Goal: Book appointment/travel/reservation

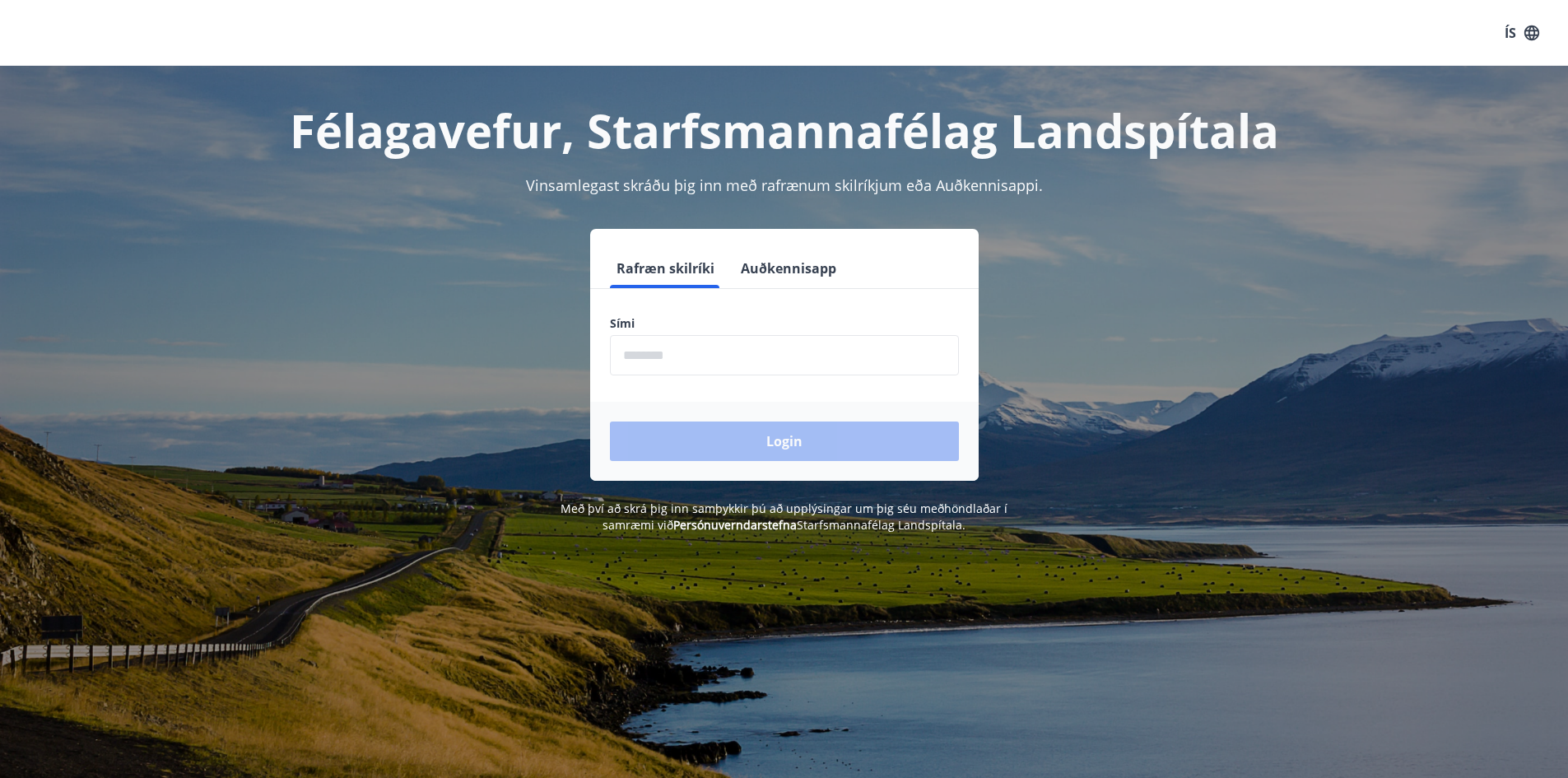
click at [784, 357] on input "phone" at bounding box center [784, 355] width 349 height 41
type input "********"
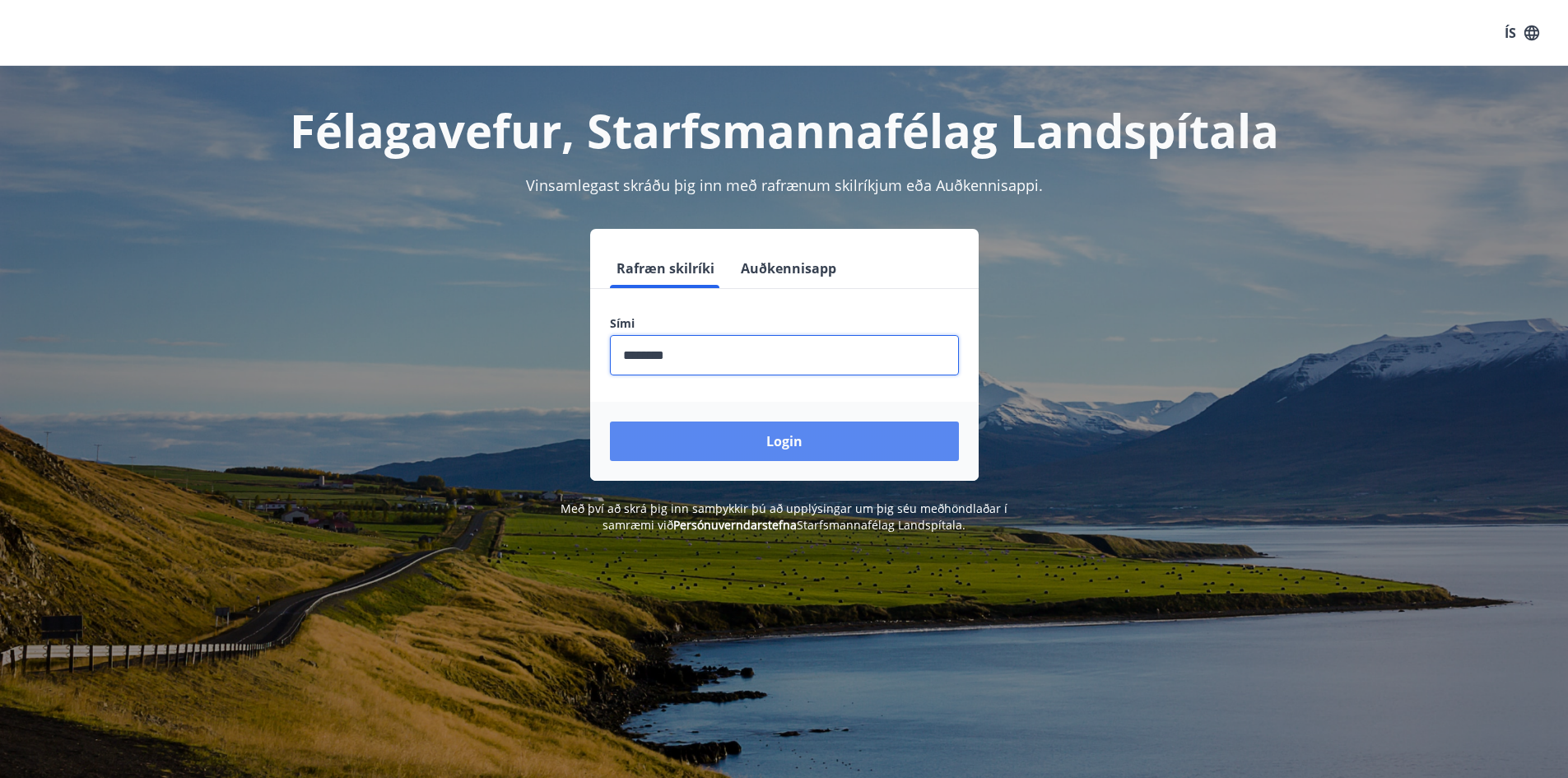
click at [780, 447] on button "Login" at bounding box center [784, 441] width 349 height 40
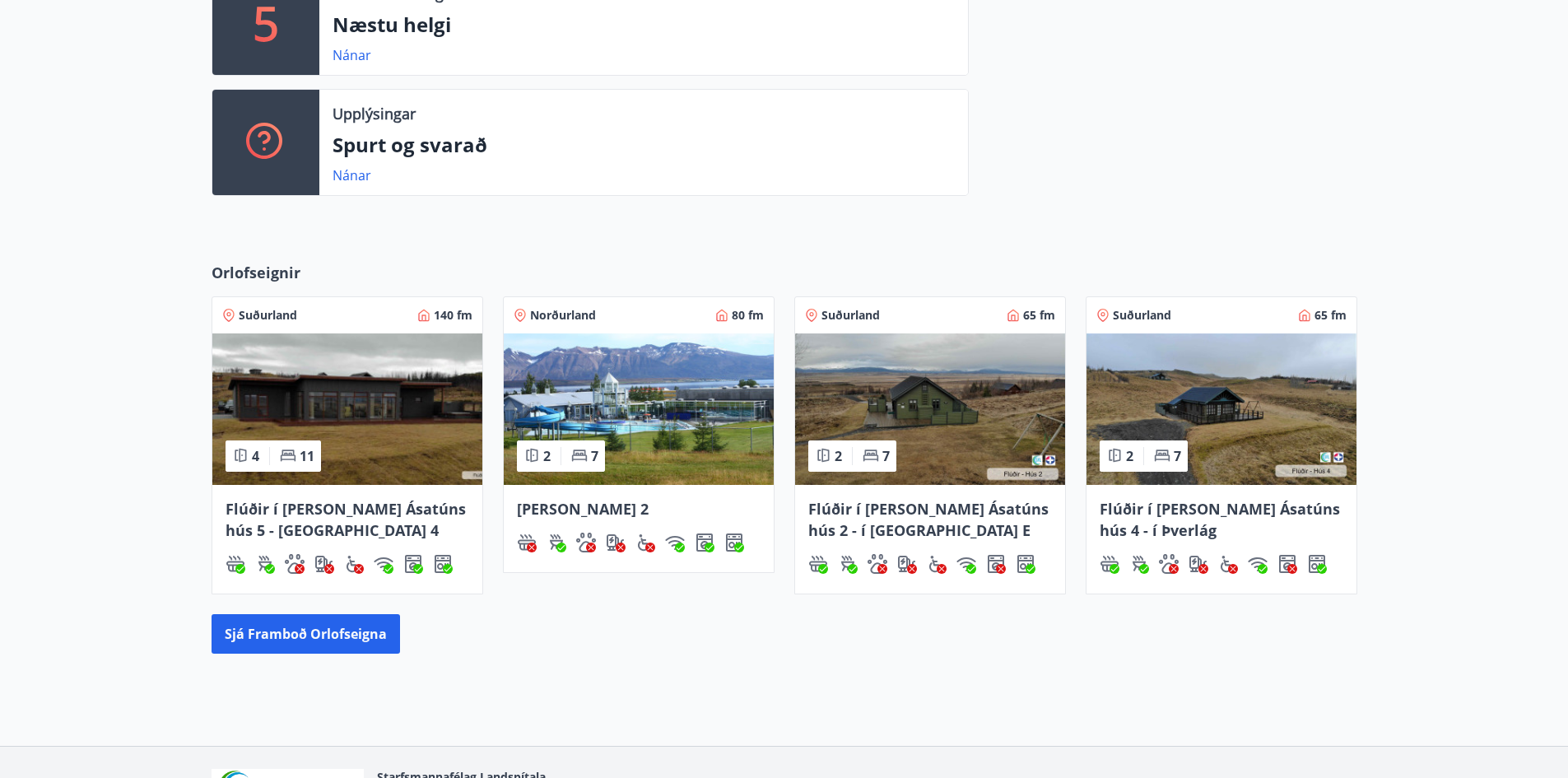
scroll to position [576, 0]
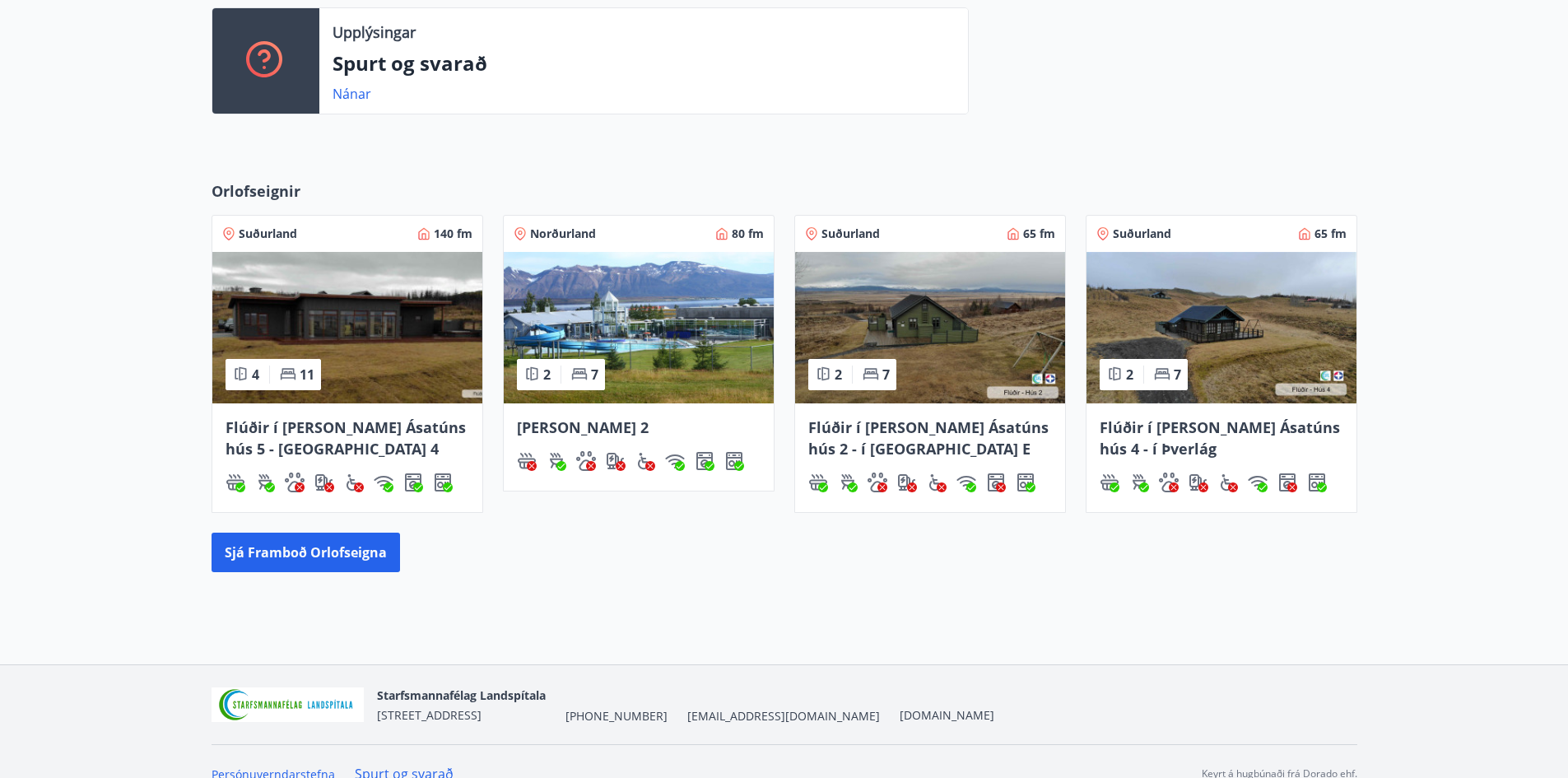
click at [899, 310] on img at bounding box center [929, 327] width 270 height 151
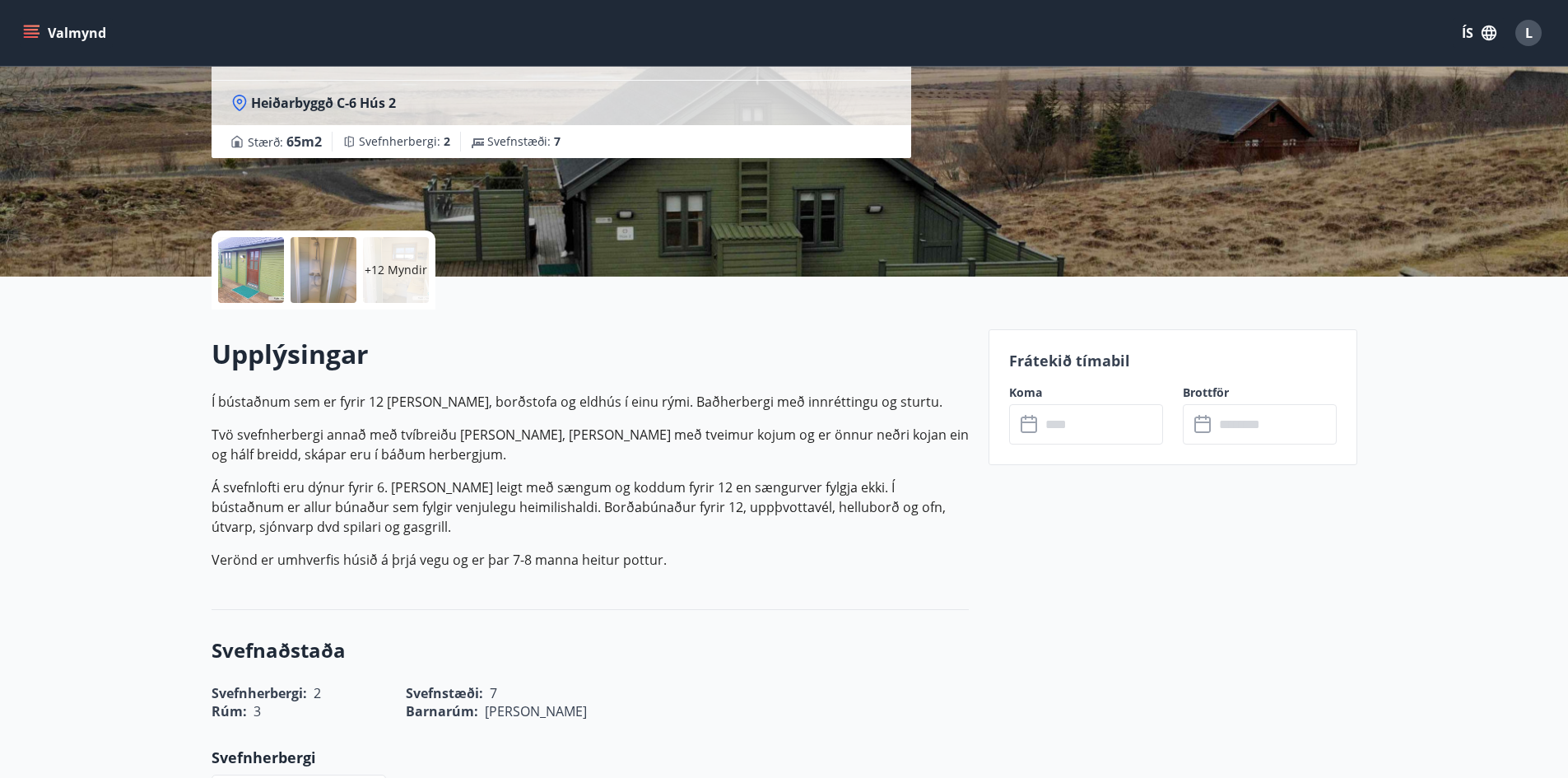
scroll to position [247, 0]
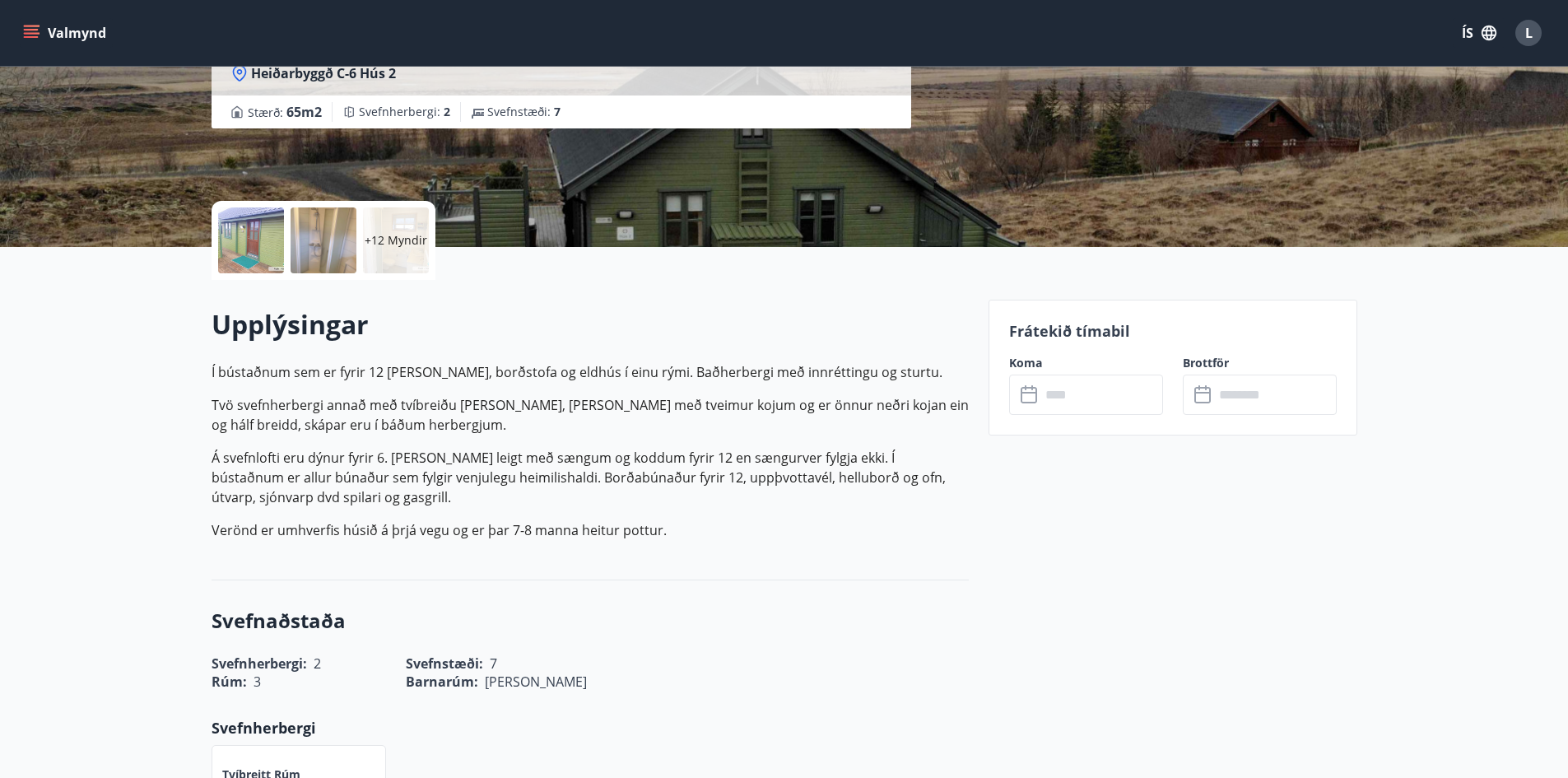
click at [1117, 399] on input "text" at bounding box center [1101, 395] width 123 height 41
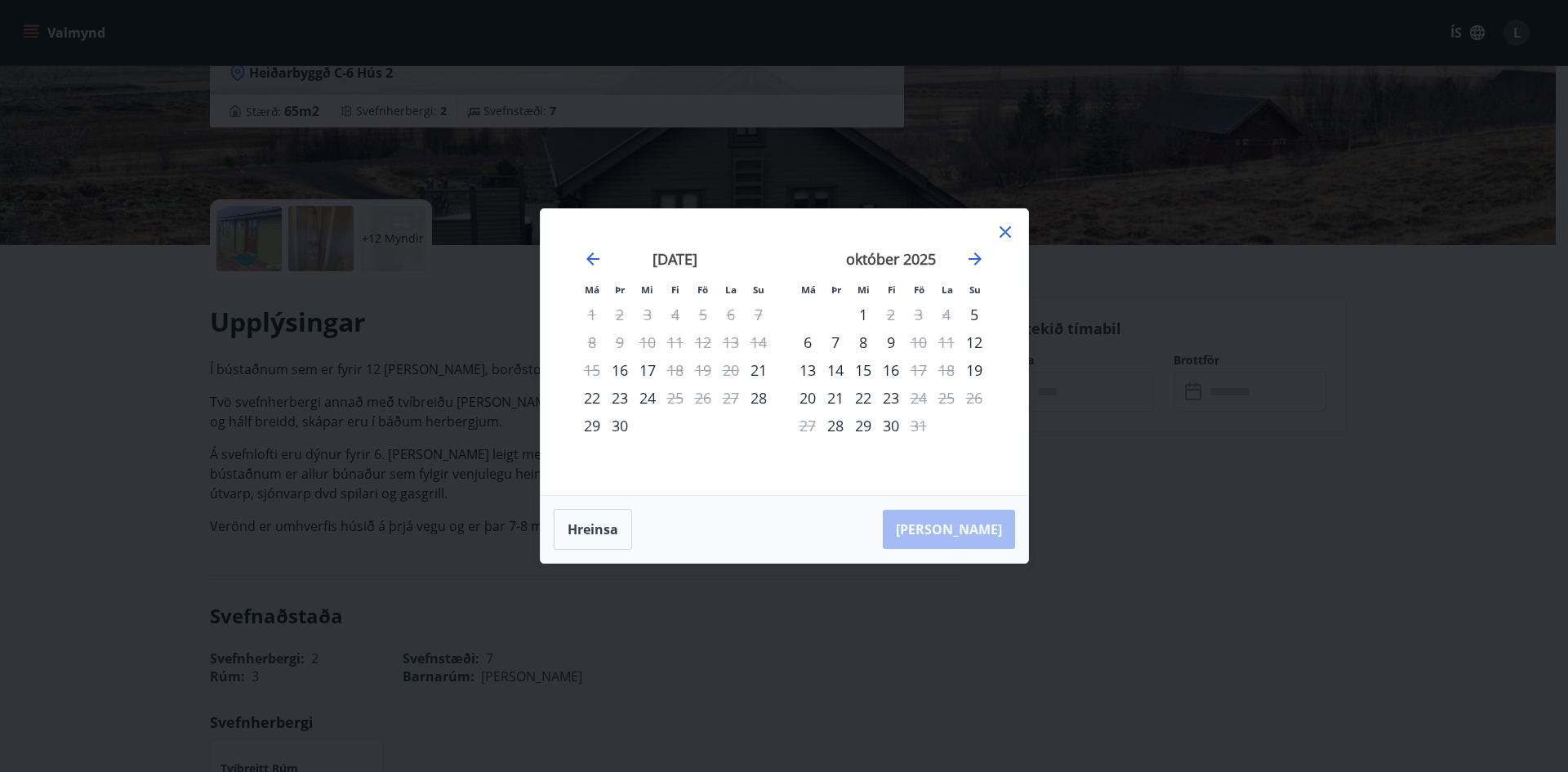
click at [1007, 231] on icon at bounding box center [1005, 232] width 11 height 11
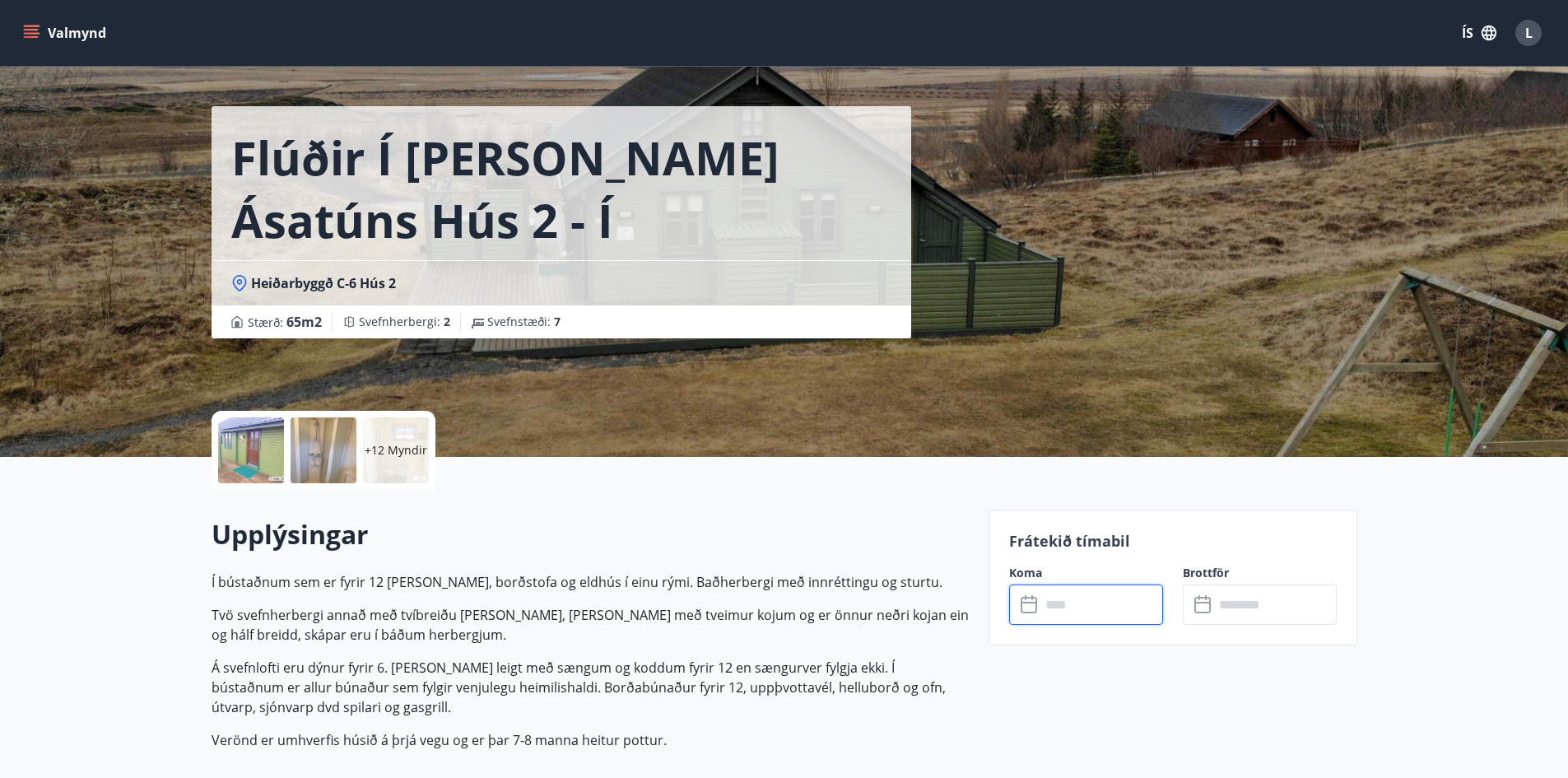
scroll to position [0, 0]
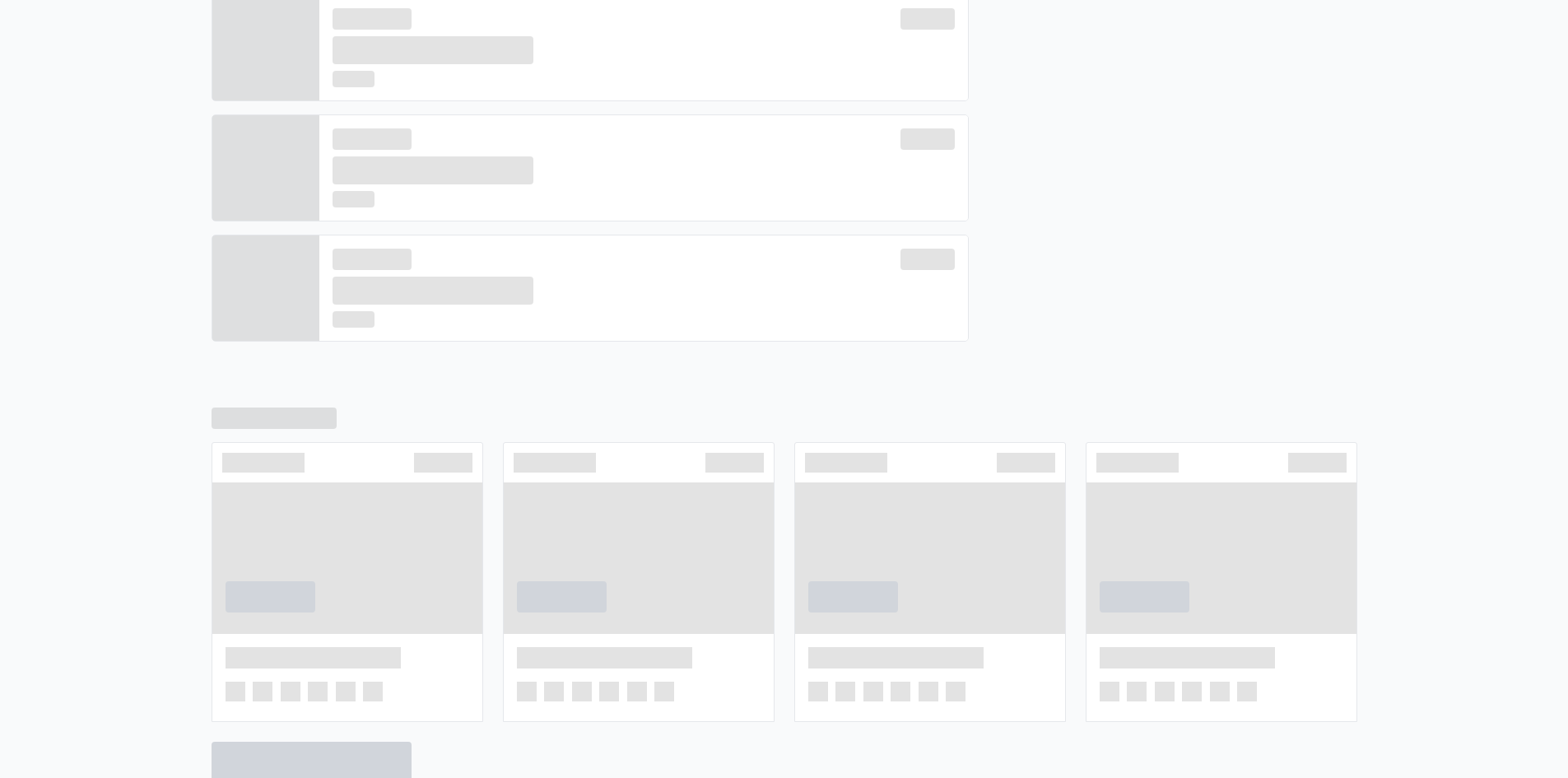
scroll to position [590, 0]
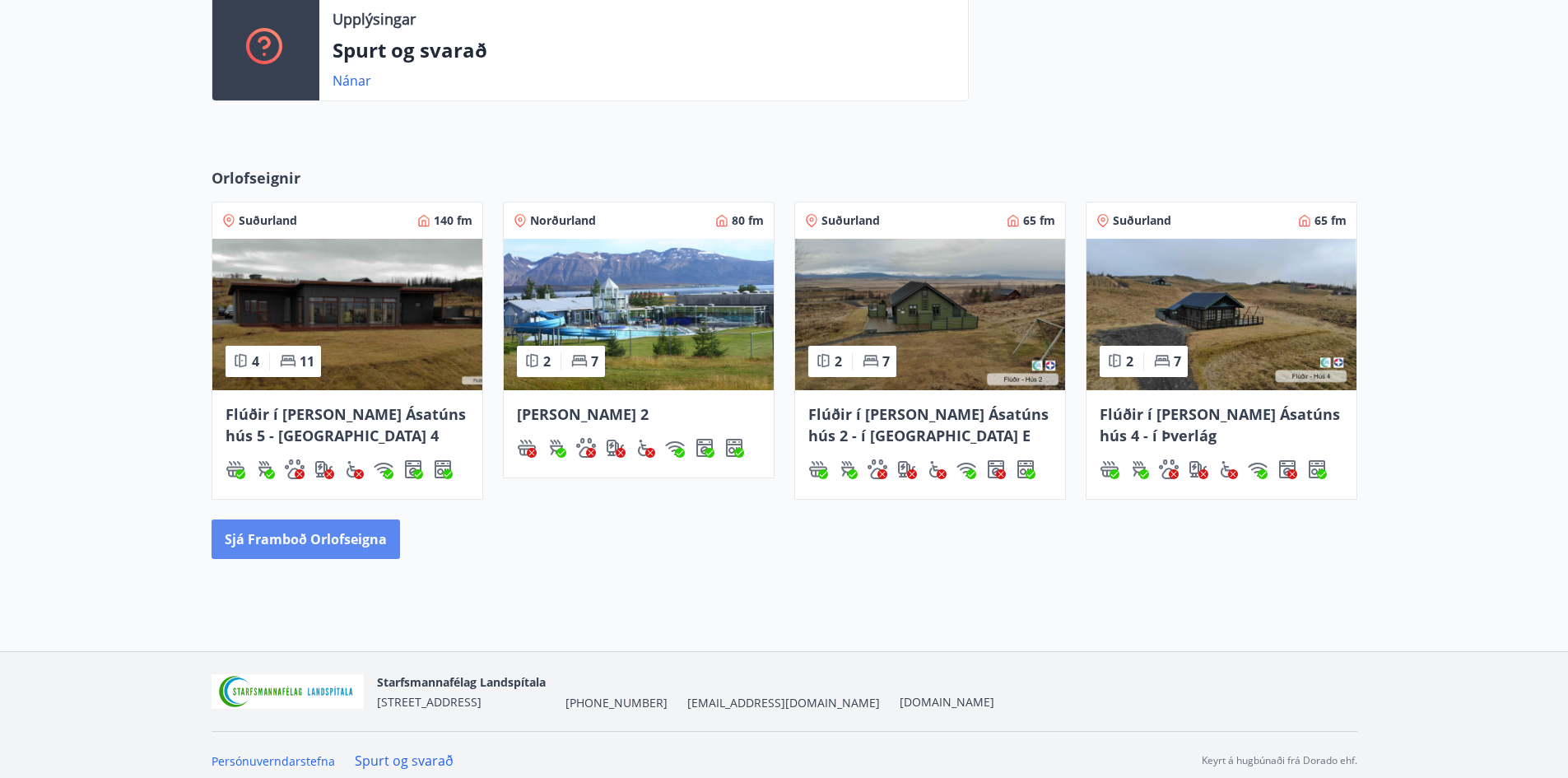
click at [337, 534] on button "Sjá framboð orlofseigna" at bounding box center [305, 538] width 188 height 40
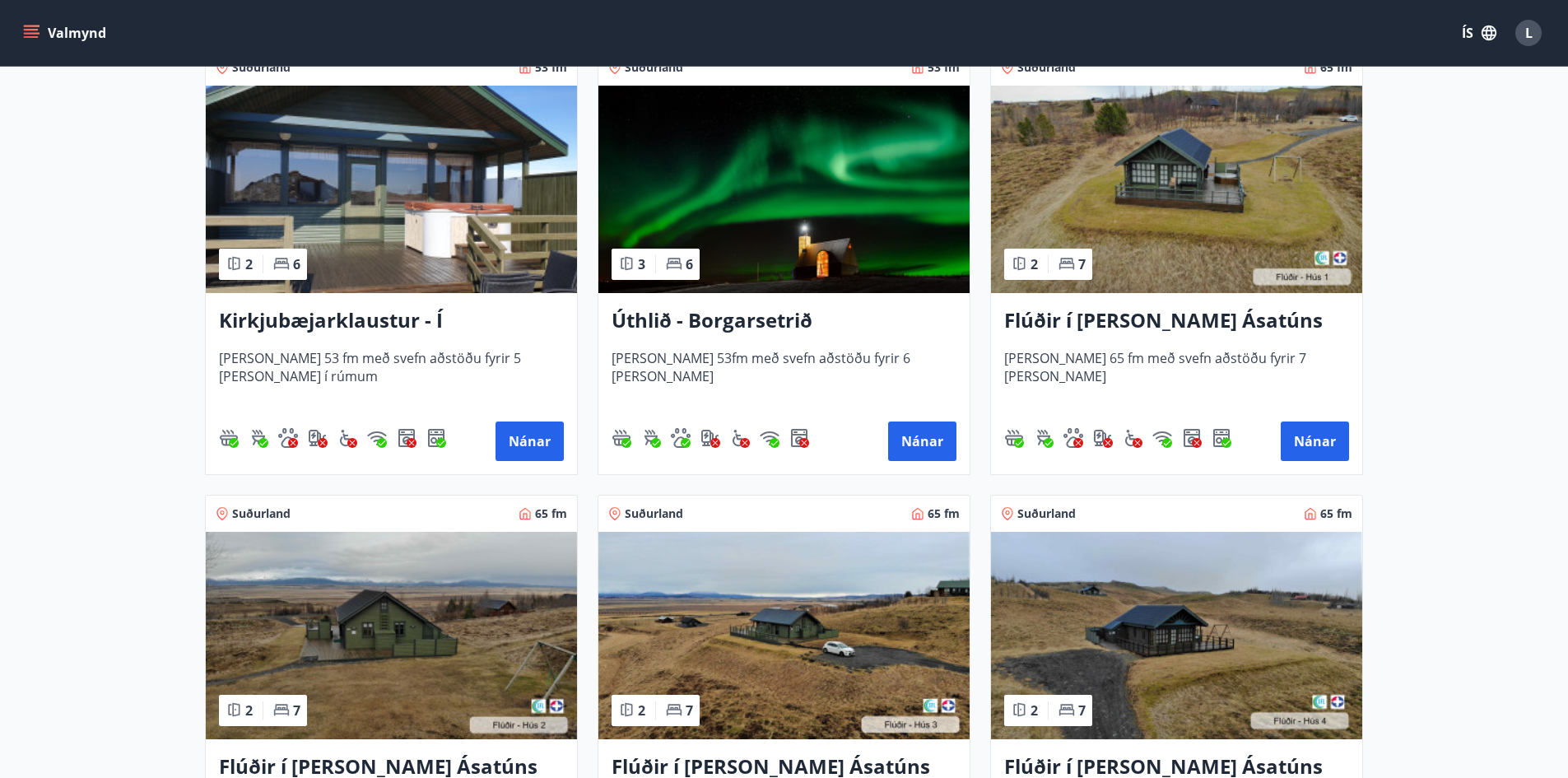
click at [1139, 211] on img at bounding box center [1176, 189] width 371 height 208
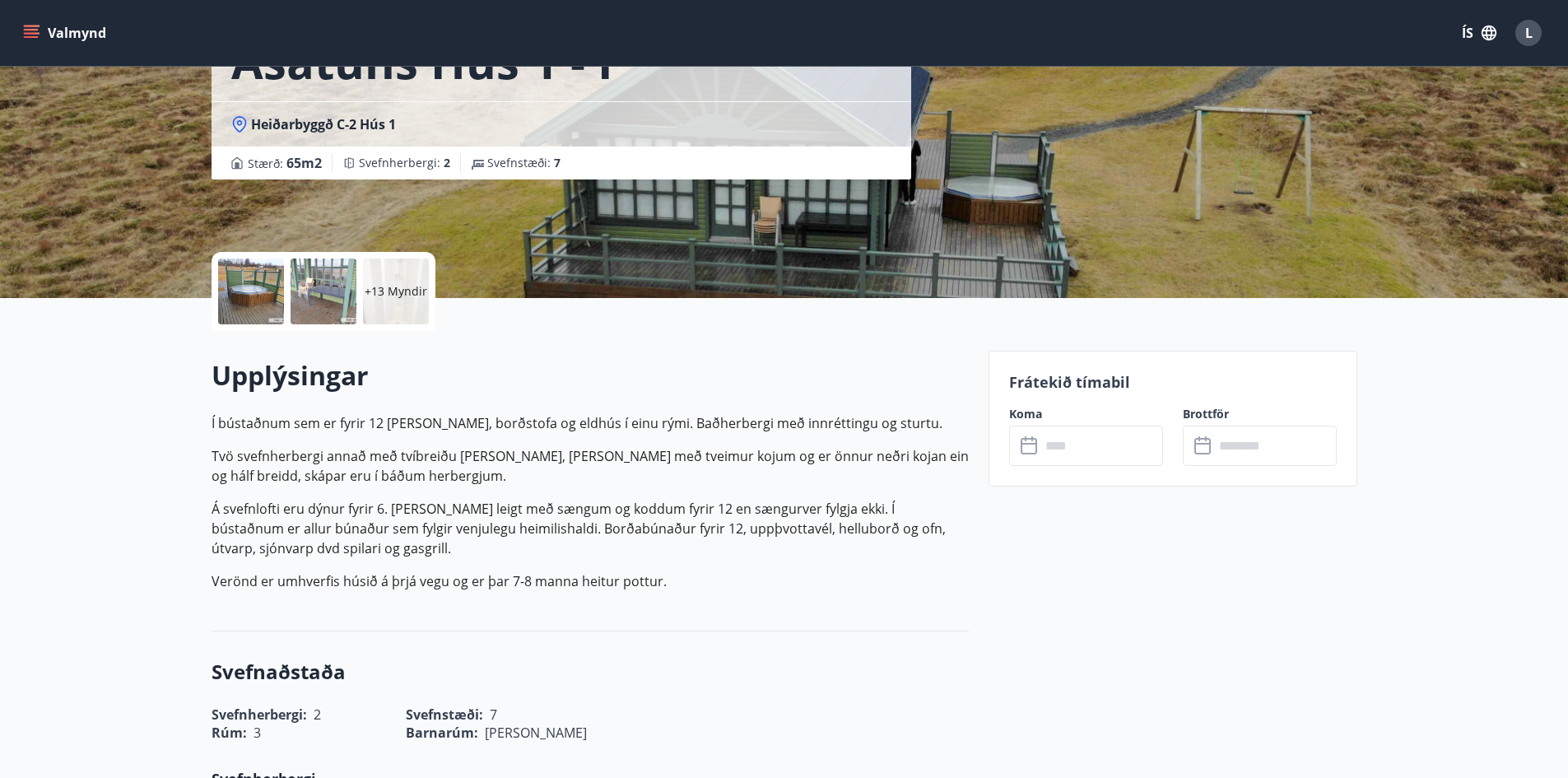
scroll to position [247, 0]
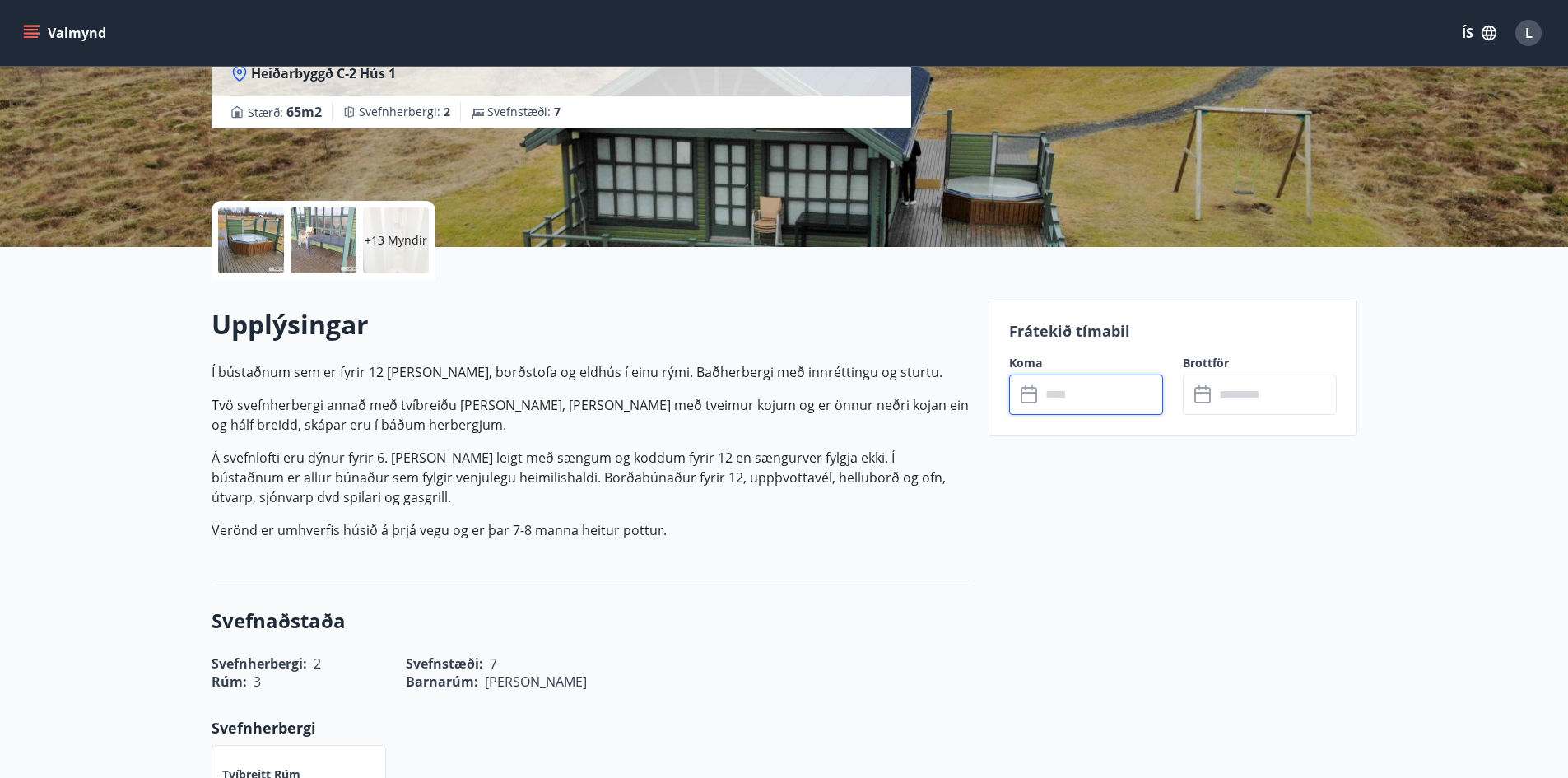
click at [1076, 396] on input "text" at bounding box center [1101, 395] width 123 height 41
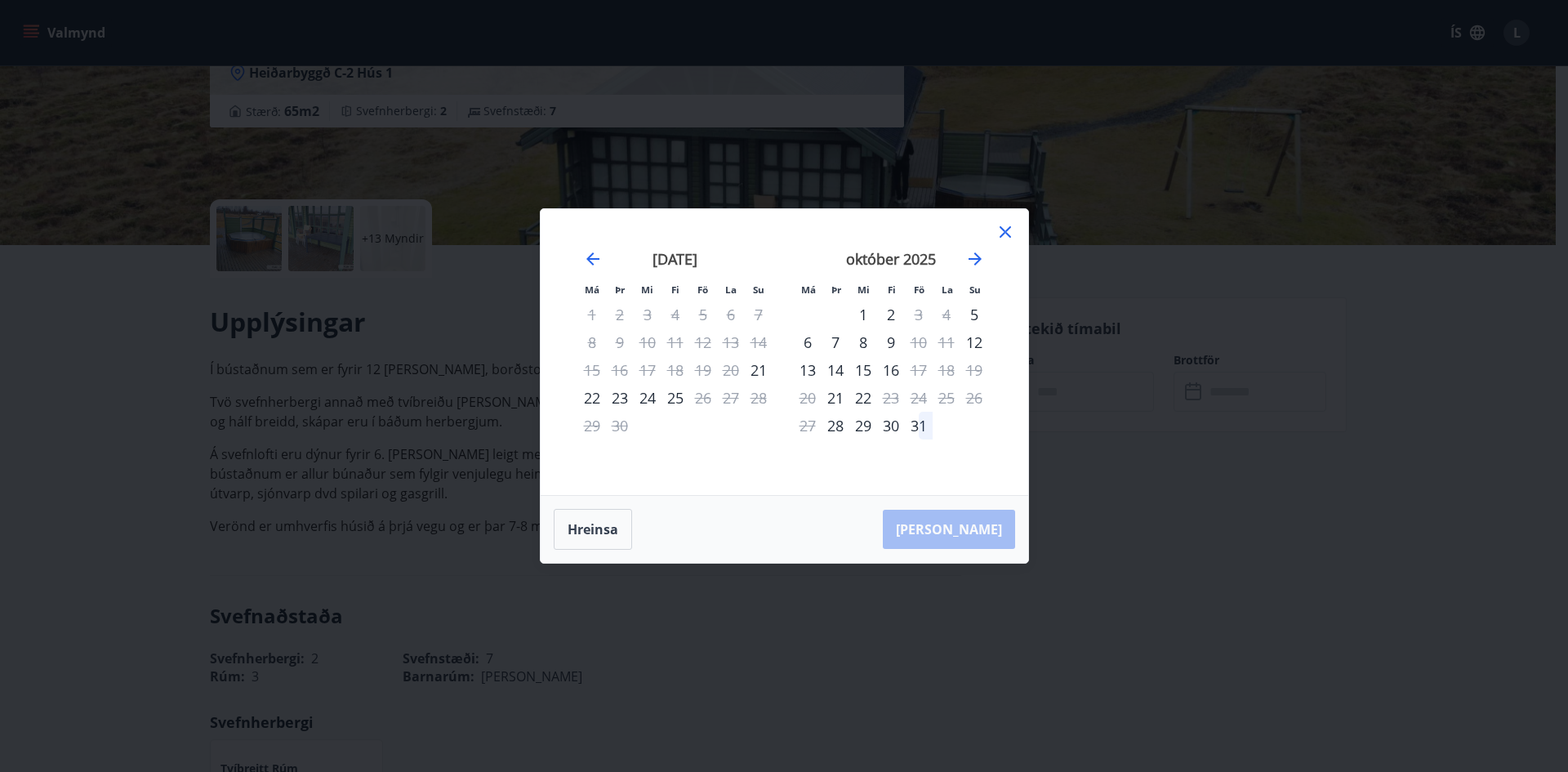
click at [1004, 233] on icon at bounding box center [1005, 232] width 19 height 19
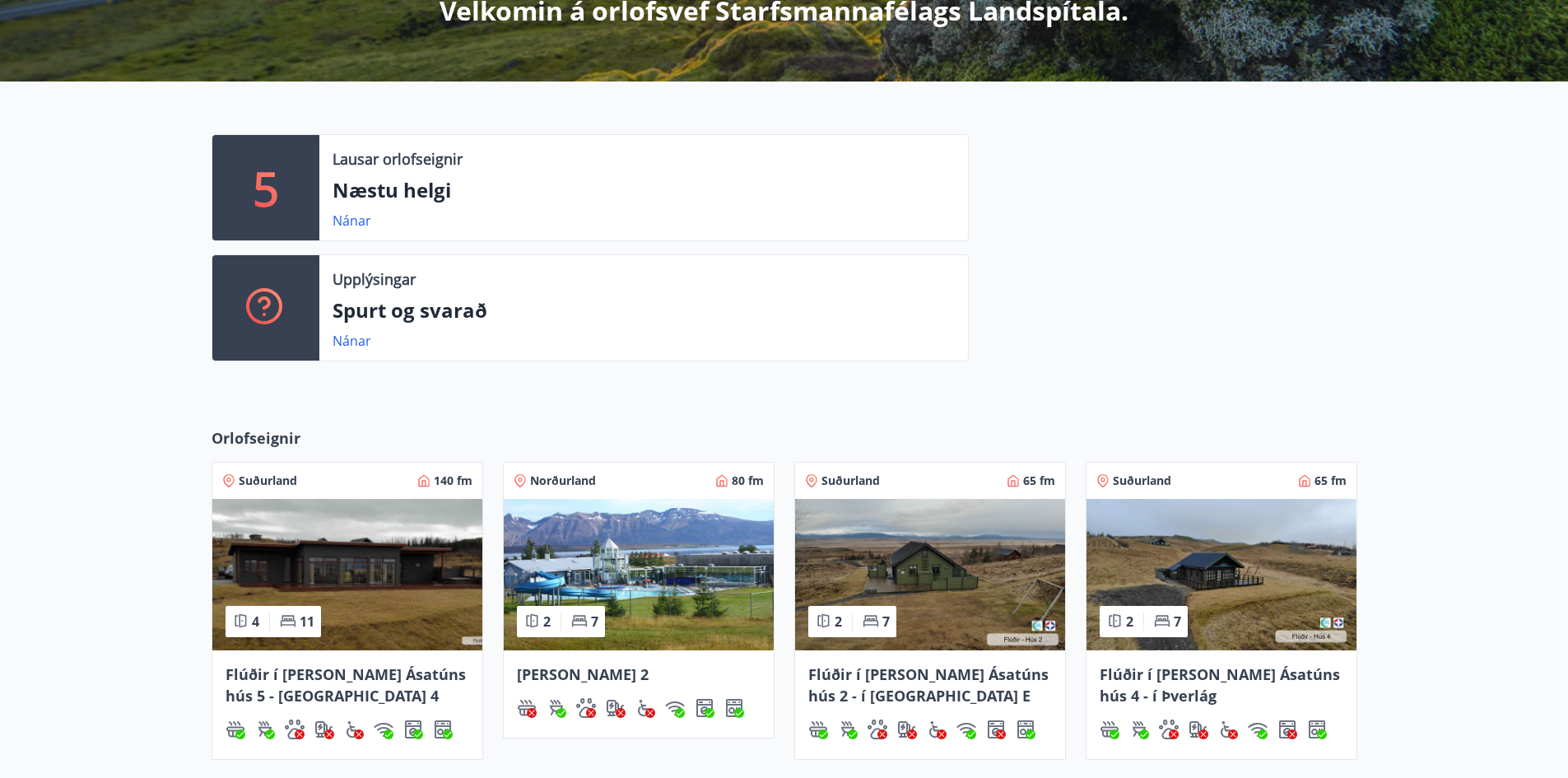
scroll to position [576, 0]
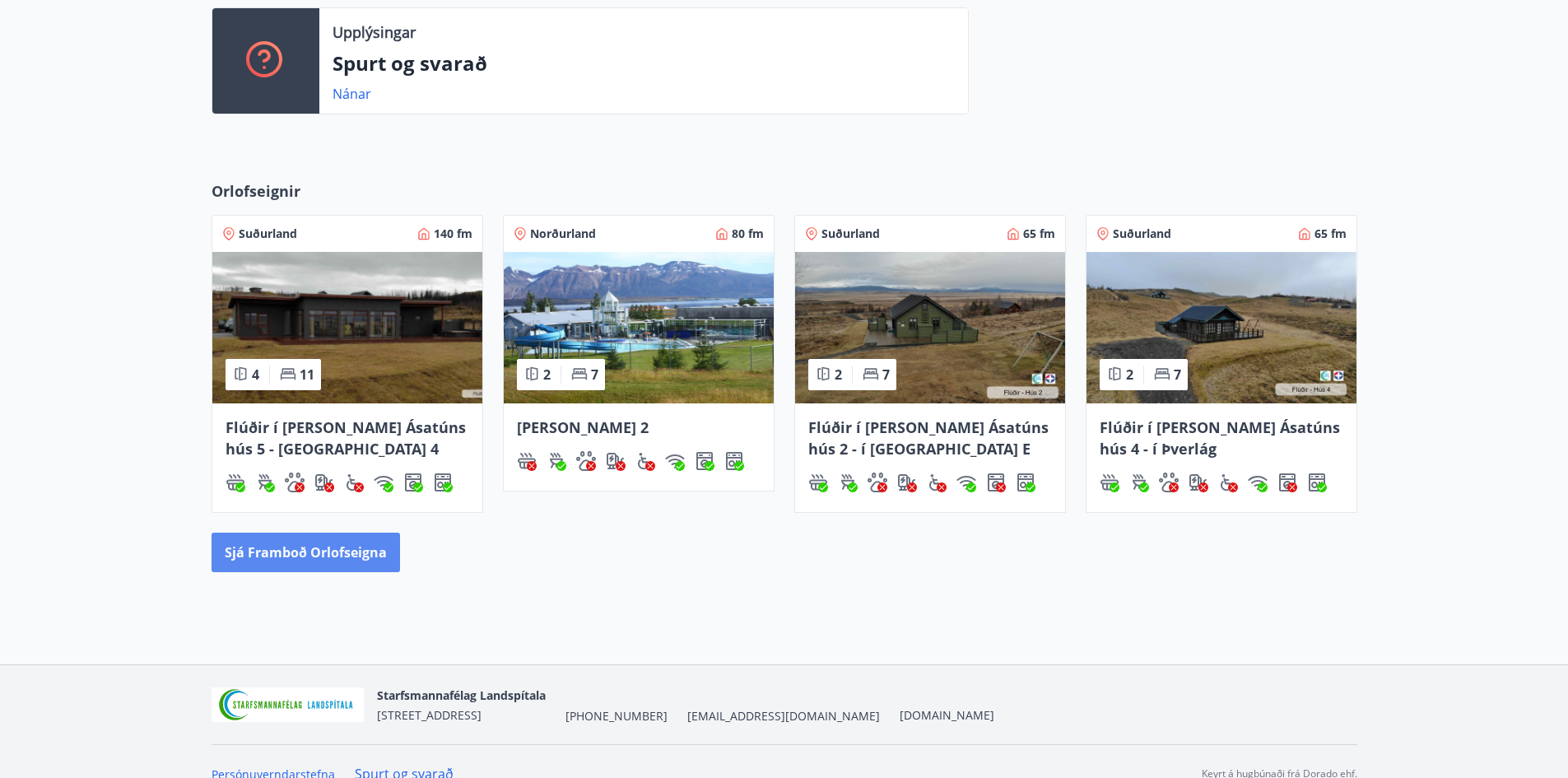
click at [287, 554] on button "Sjá framboð orlofseigna" at bounding box center [305, 552] width 188 height 40
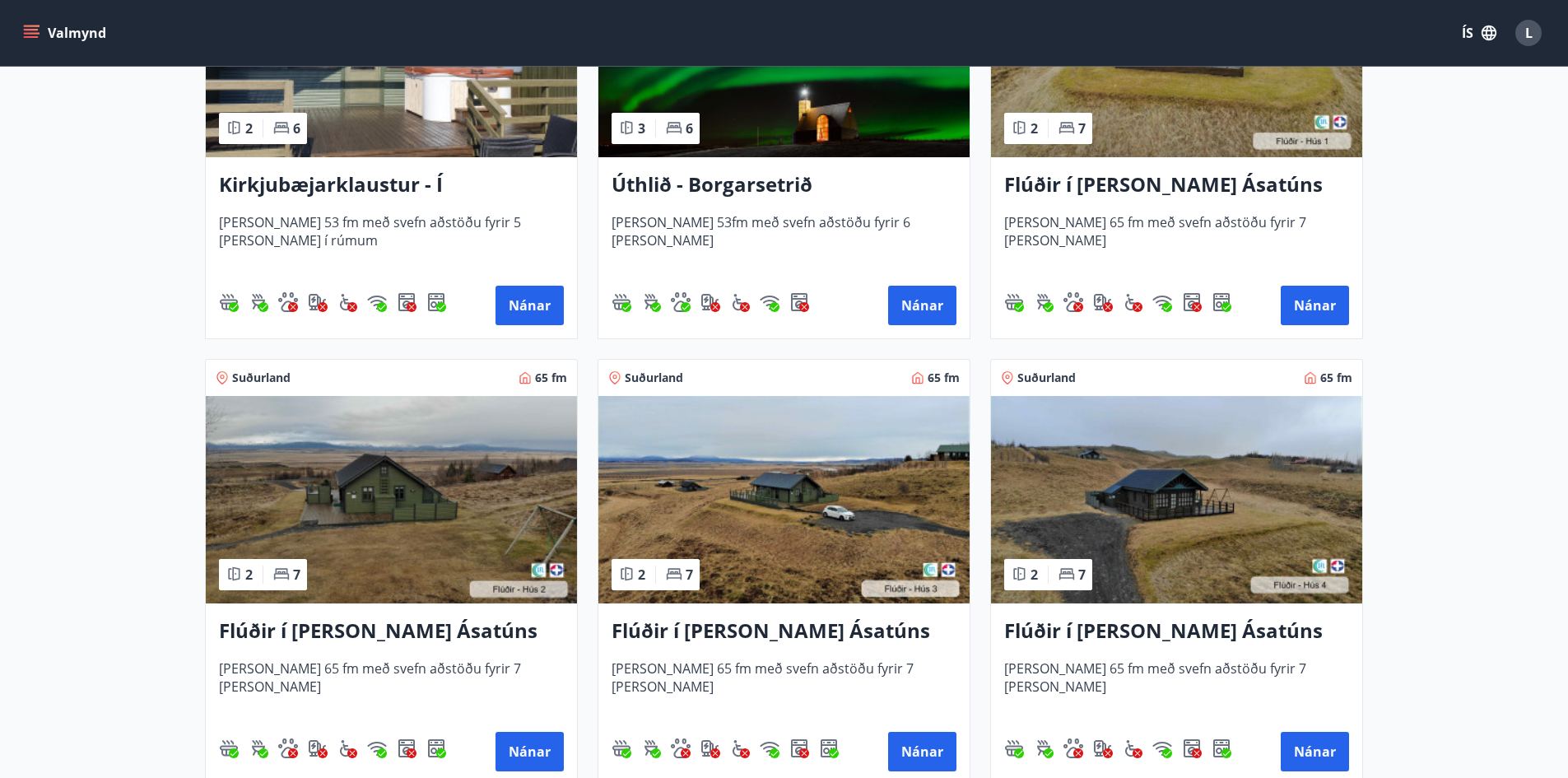
scroll to position [494, 0]
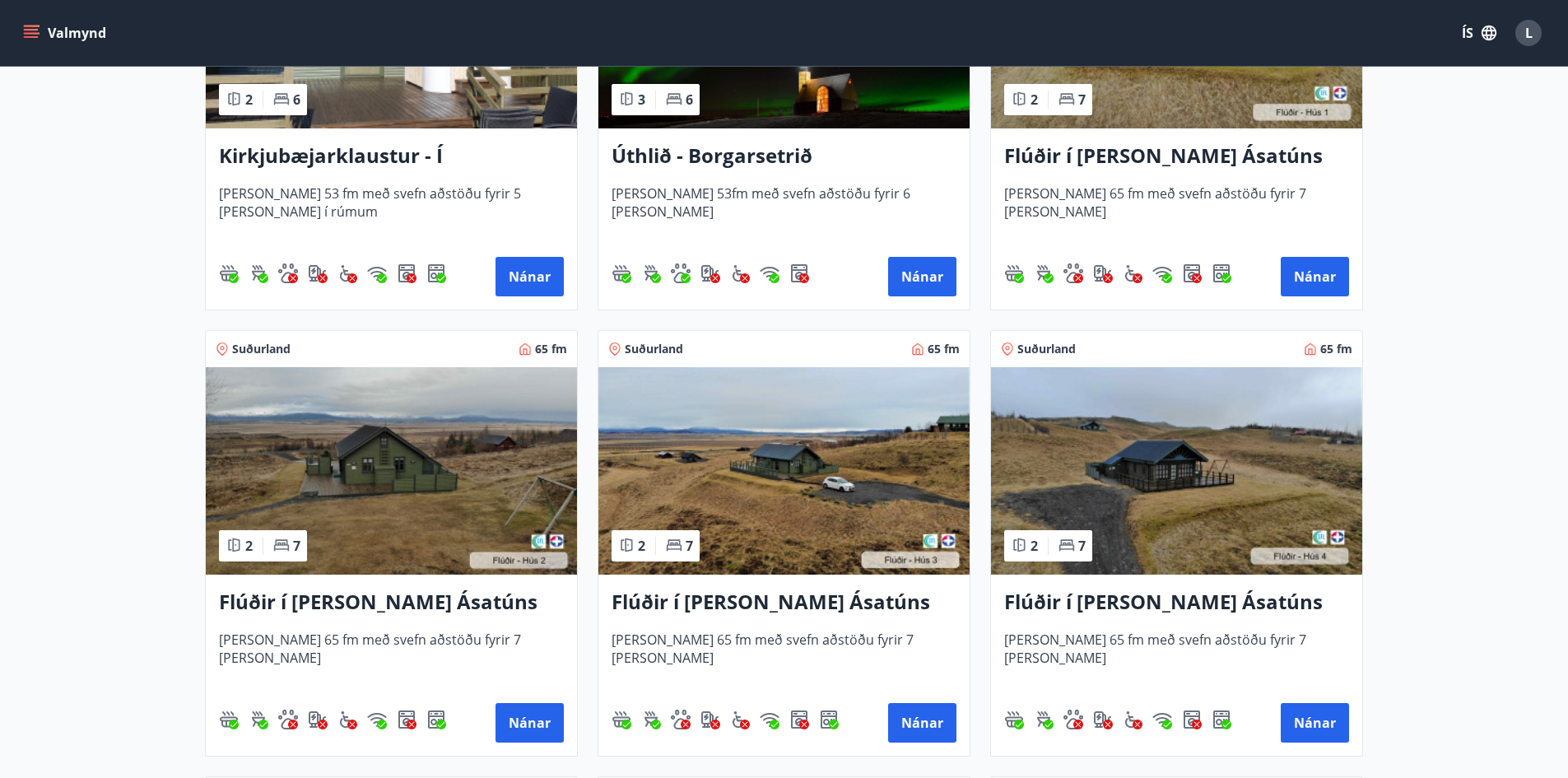
click at [765, 486] on img at bounding box center [784, 470] width 371 height 208
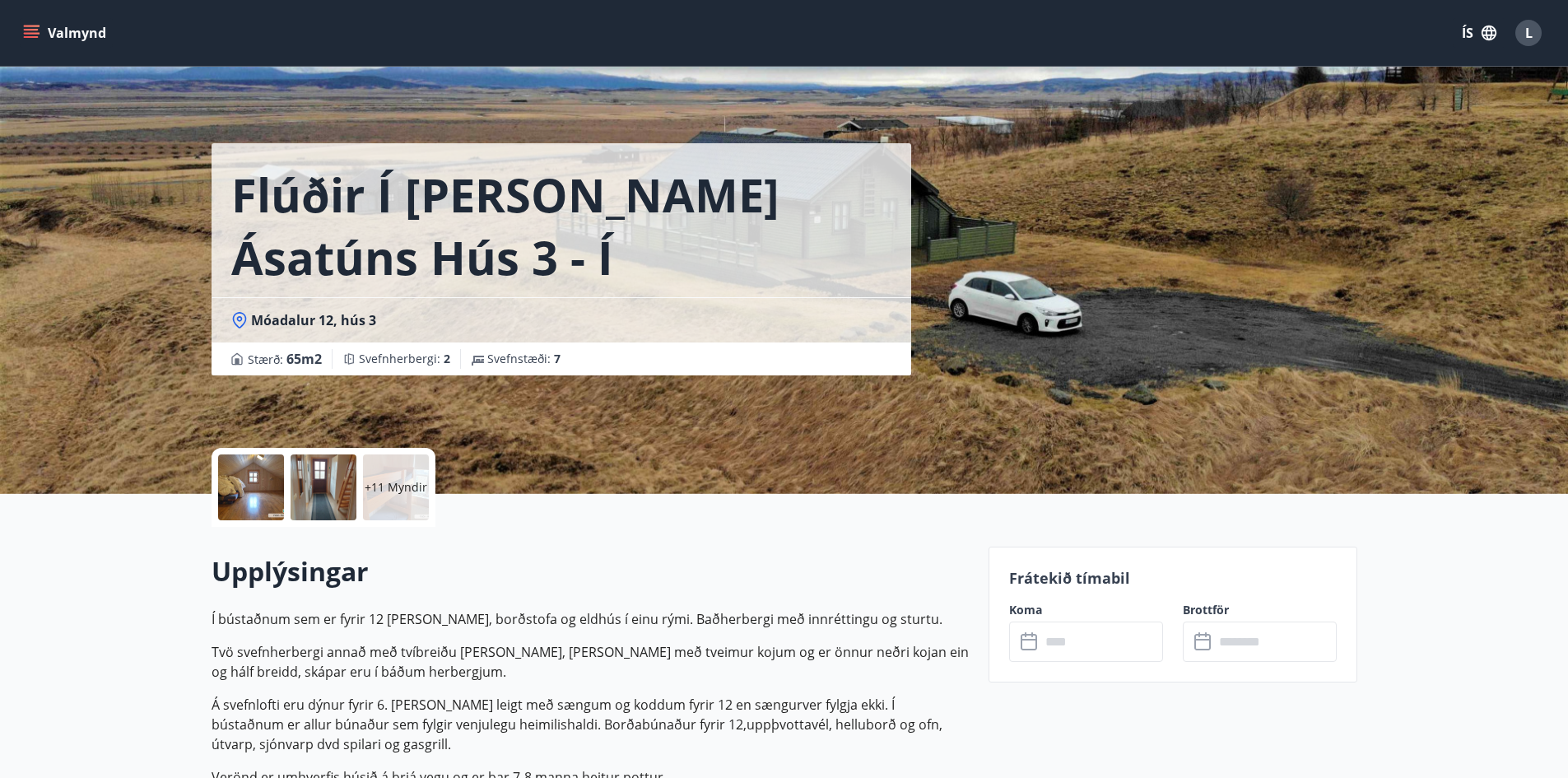
click at [1045, 645] on input "text" at bounding box center [1101, 642] width 123 height 41
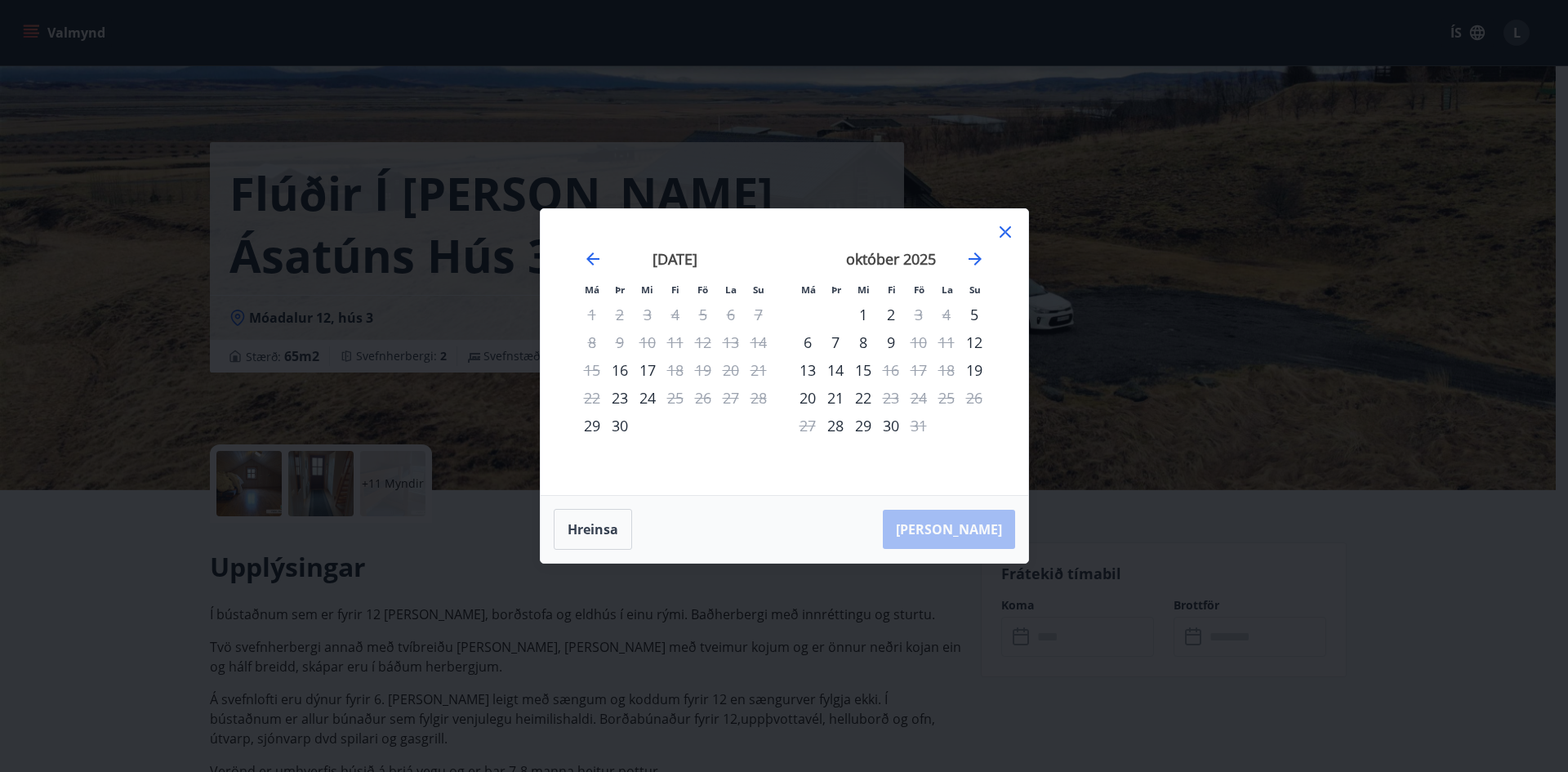
click at [1004, 230] on icon at bounding box center [1005, 232] width 19 height 19
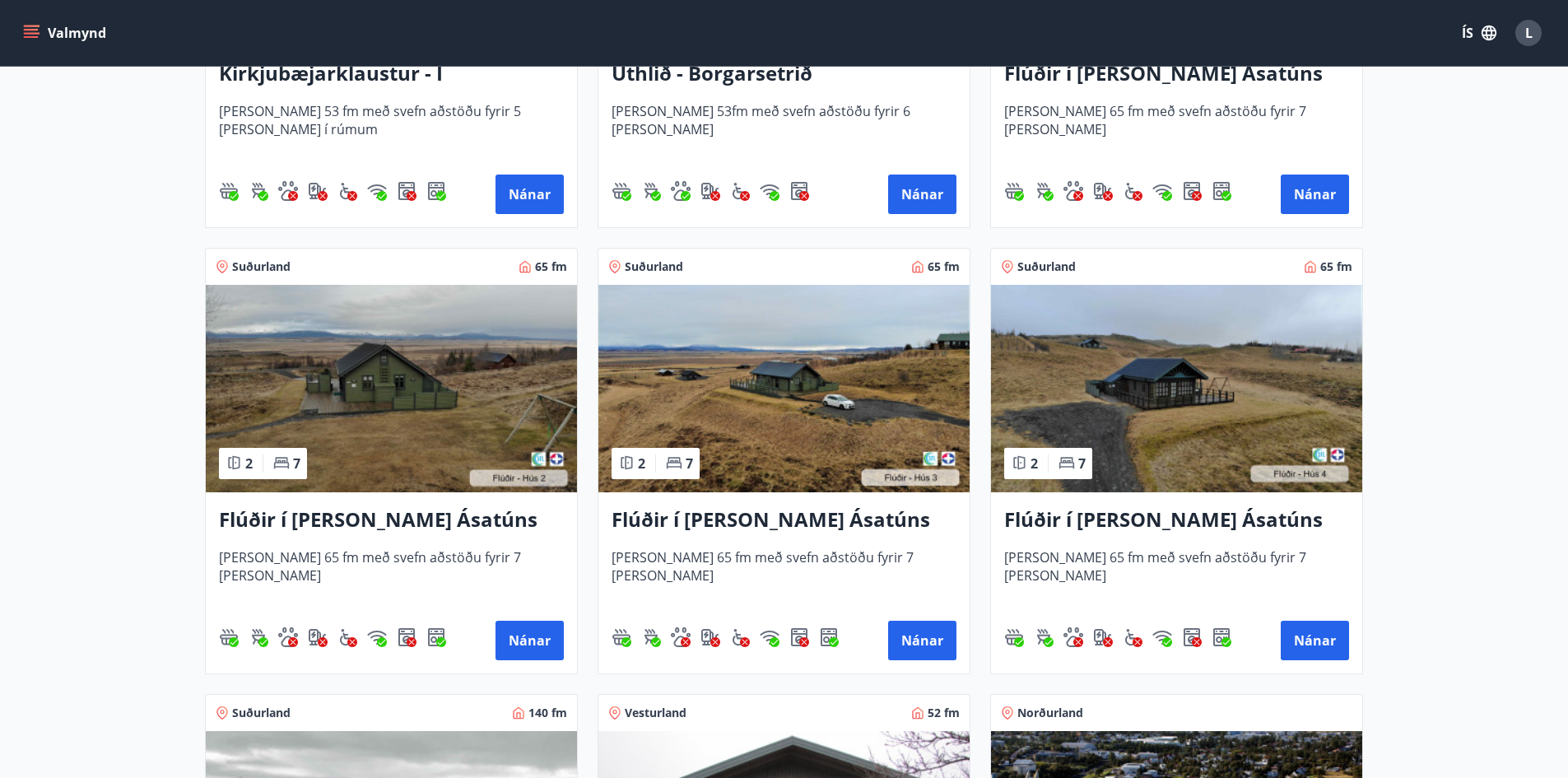
click at [1152, 408] on img at bounding box center [1176, 388] width 371 height 208
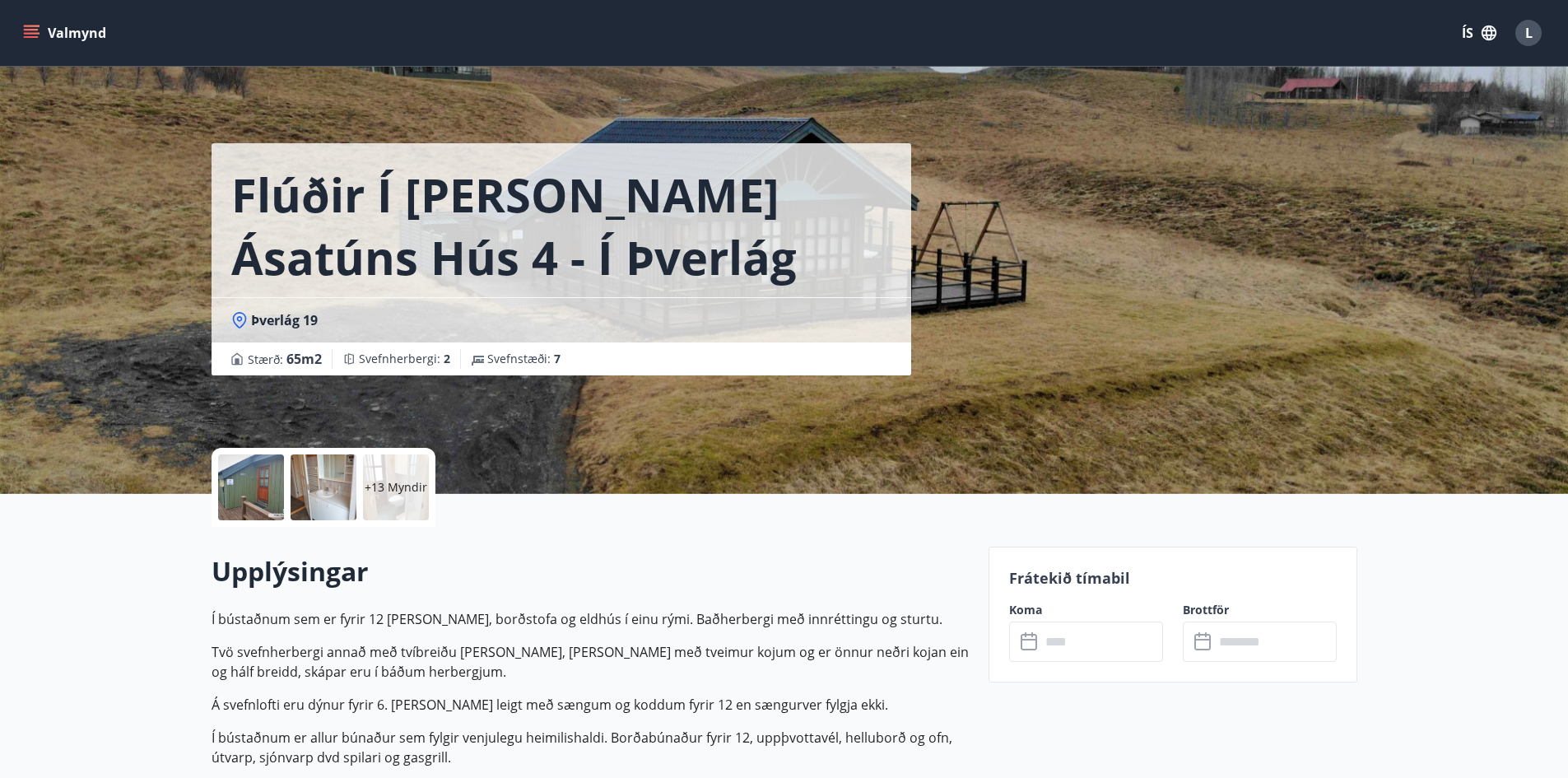
click at [1116, 634] on input "text" at bounding box center [1101, 642] width 123 height 41
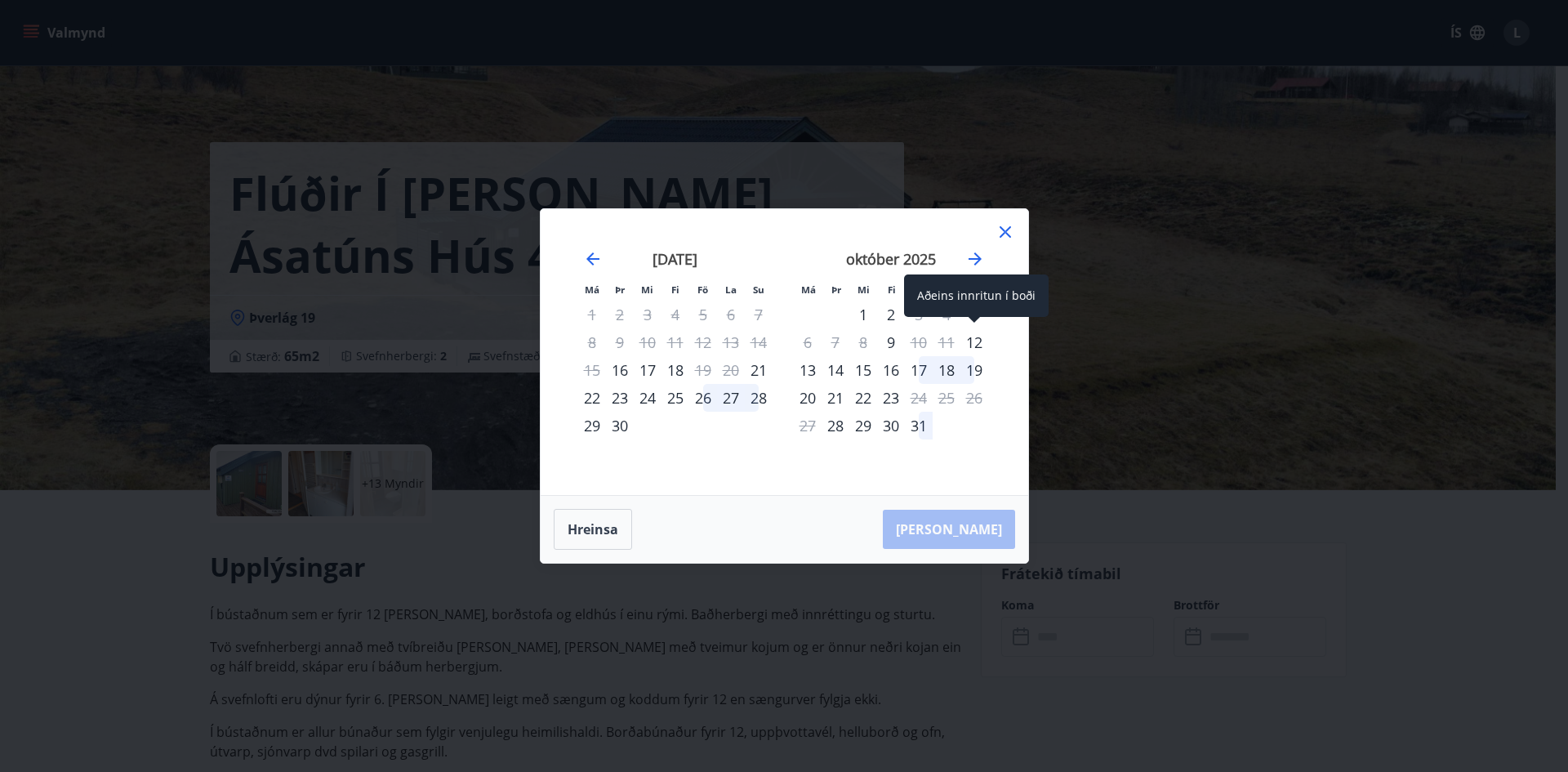
click at [975, 346] on div "12" at bounding box center [974, 342] width 28 height 28
click at [837, 374] on div "14" at bounding box center [836, 370] width 28 height 28
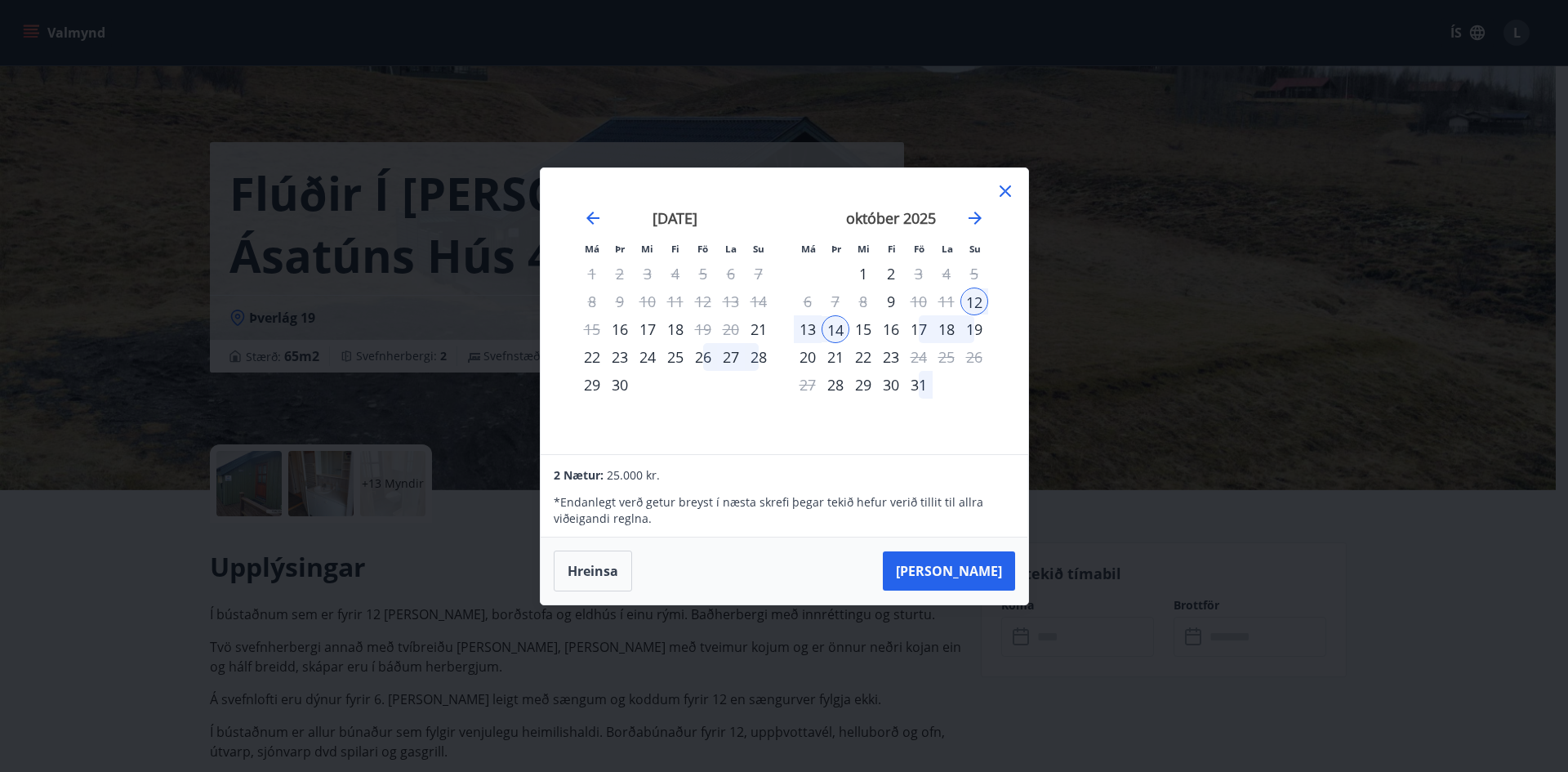
click at [1009, 186] on icon at bounding box center [1005, 190] width 11 height 11
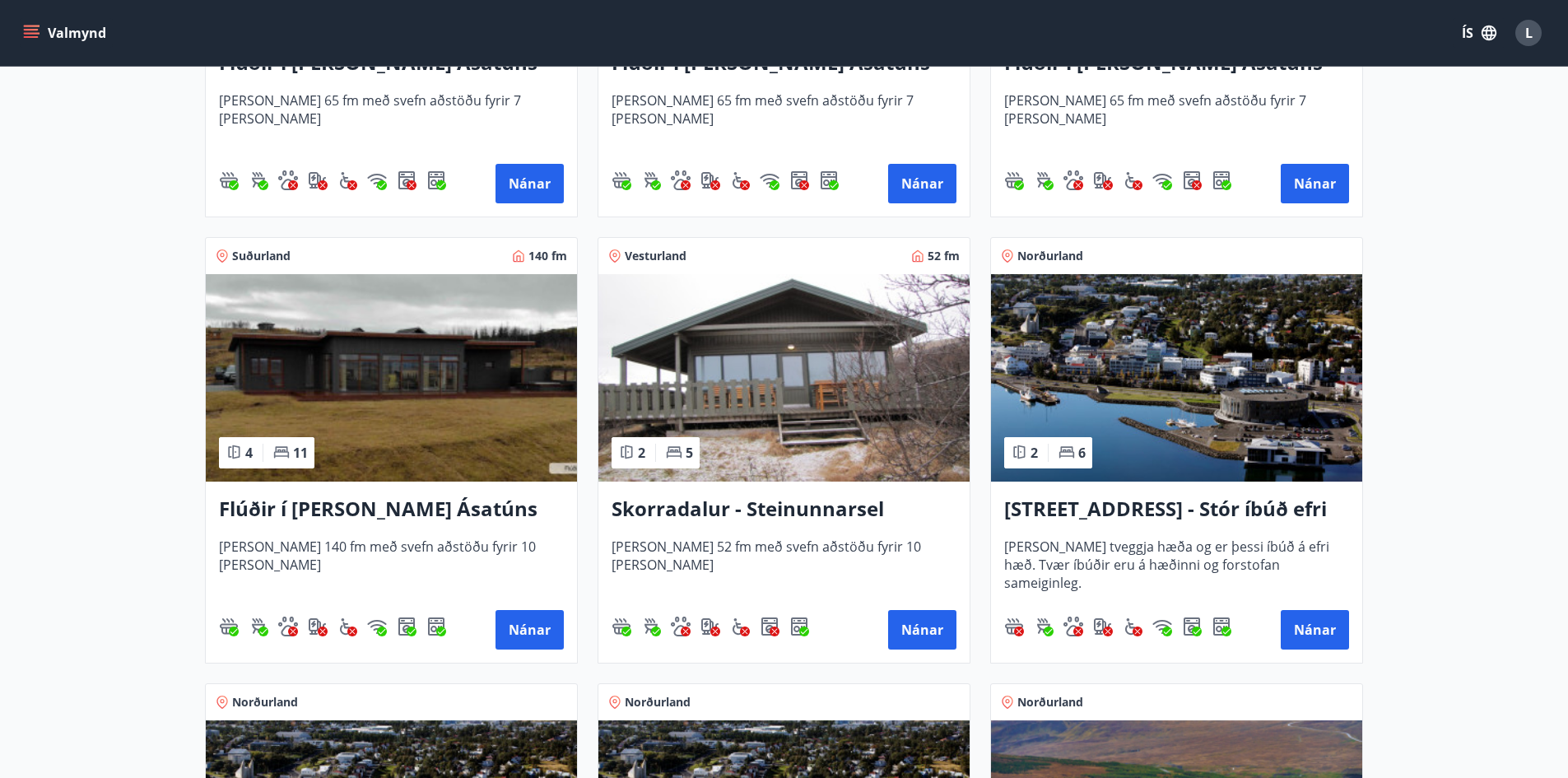
scroll to position [1070, 0]
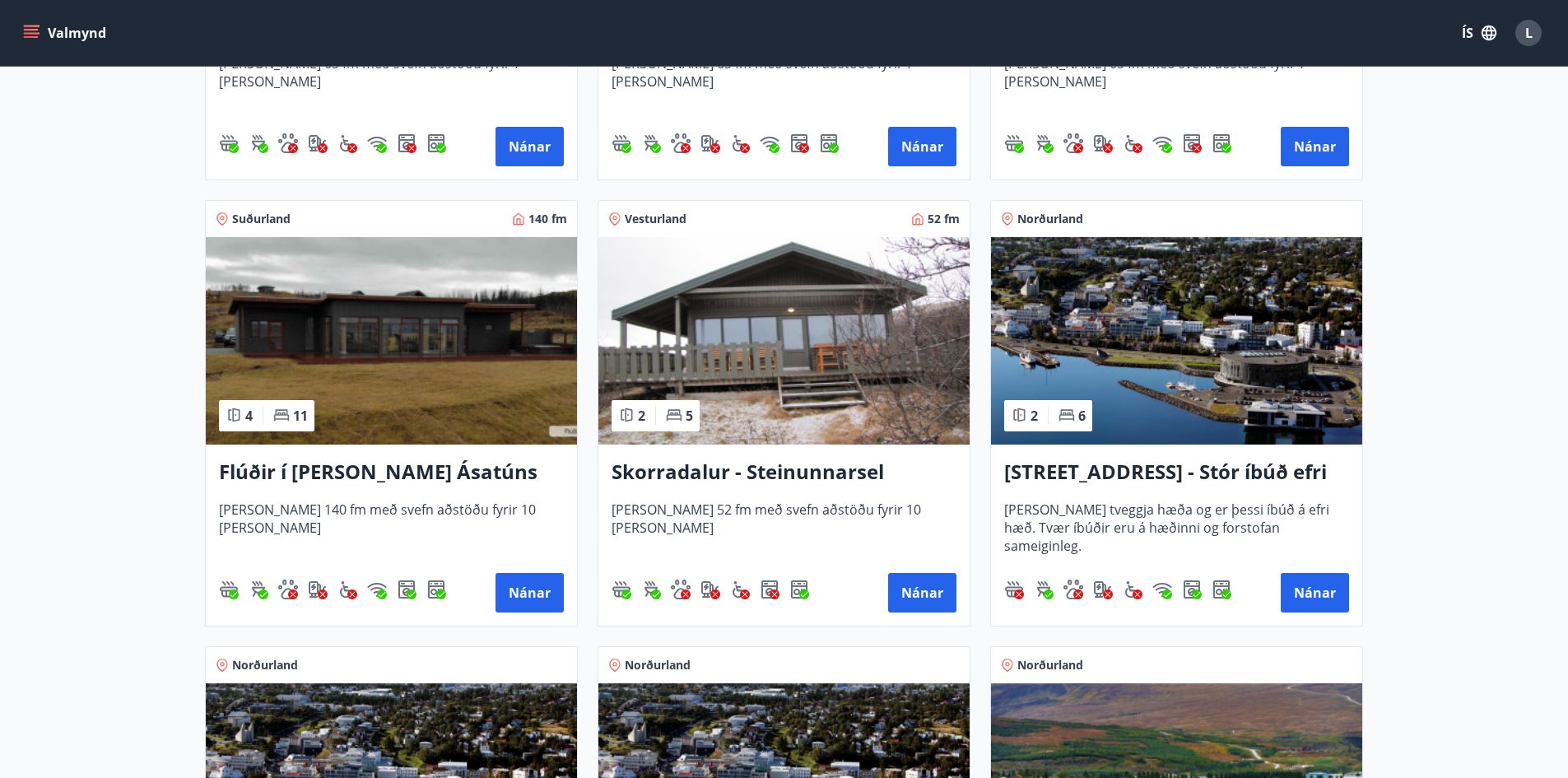
click at [418, 335] on img at bounding box center [392, 340] width 371 height 208
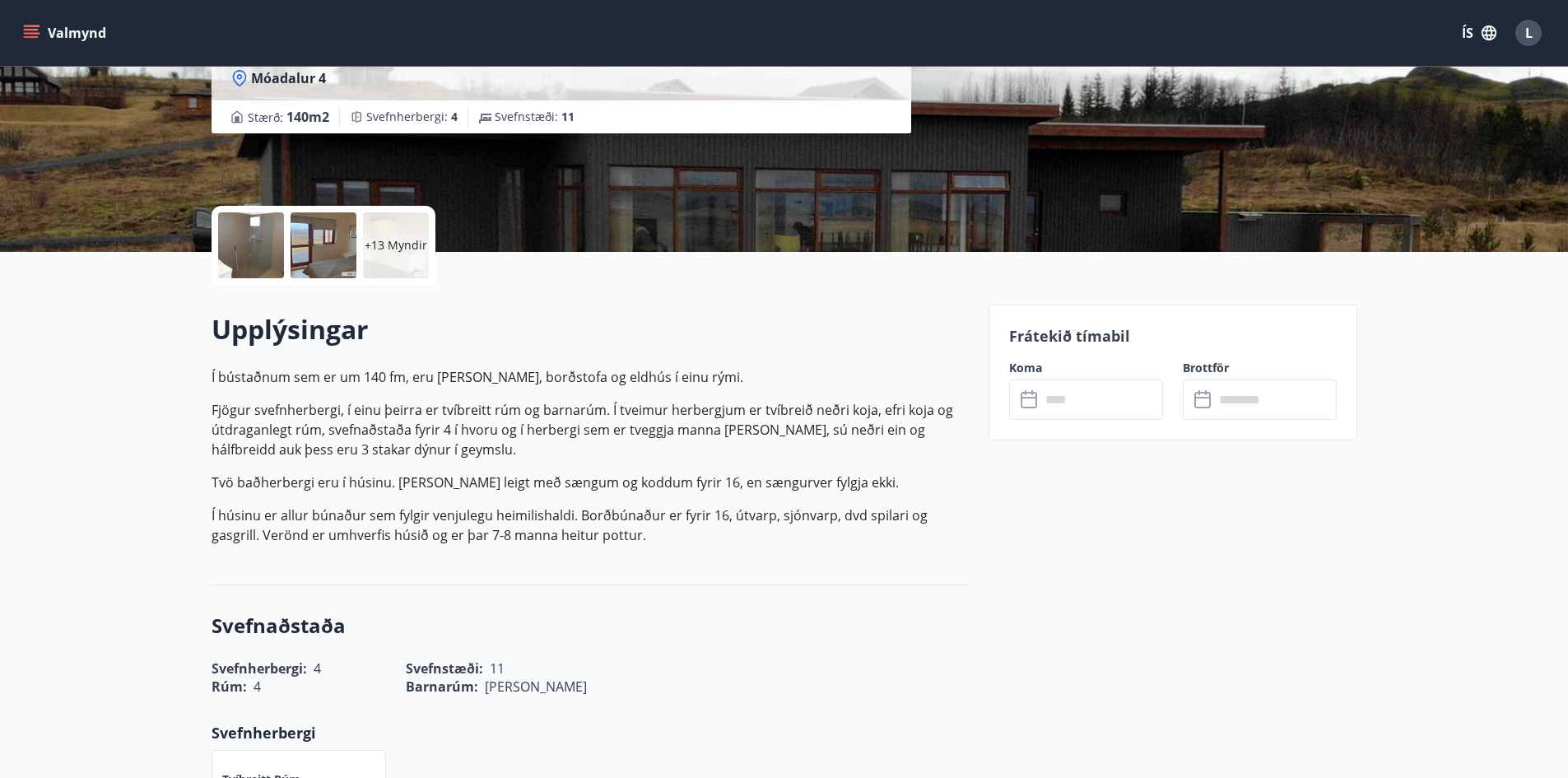
scroll to position [247, 0]
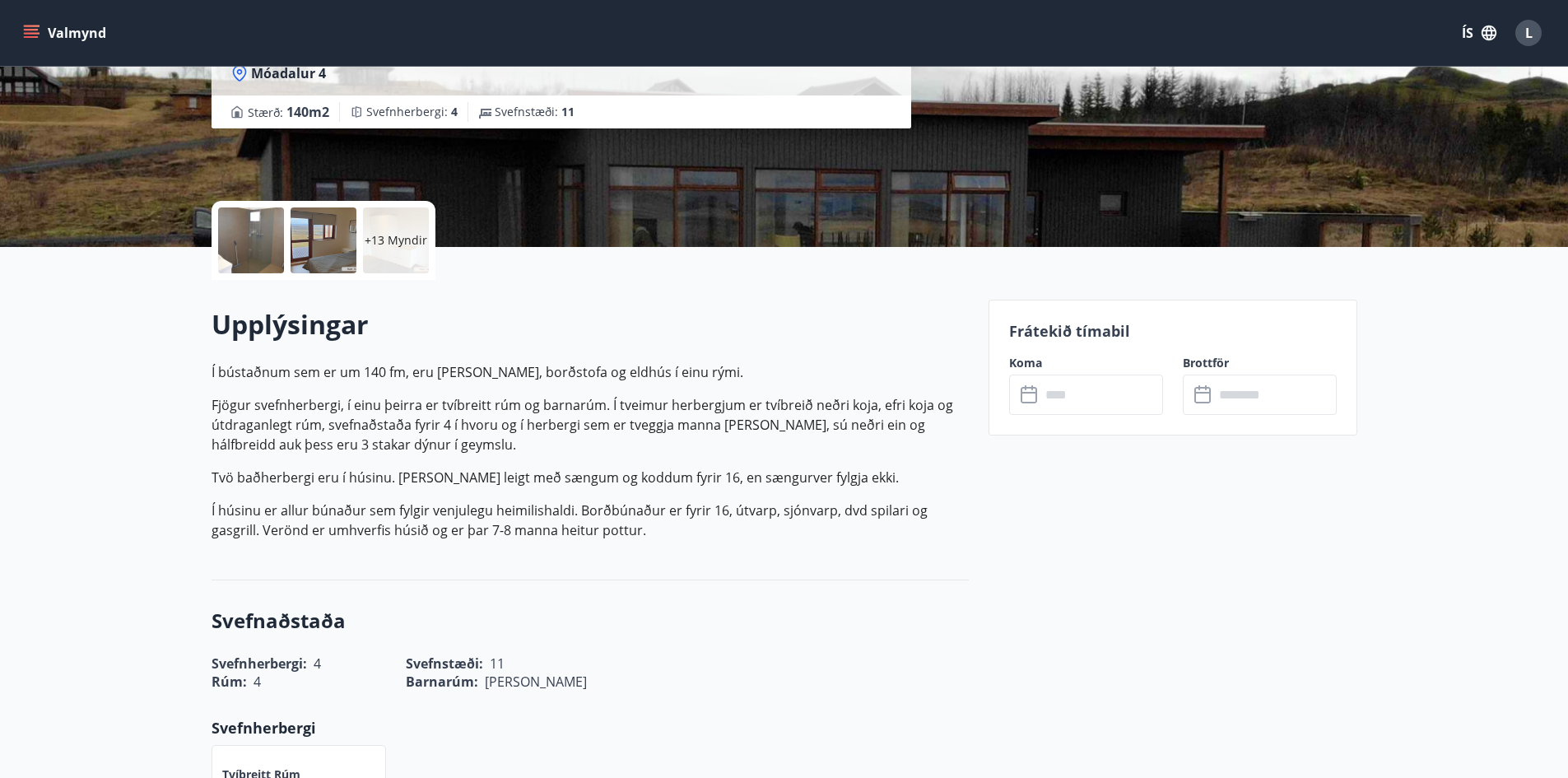
click at [1070, 393] on input "text" at bounding box center [1101, 395] width 123 height 41
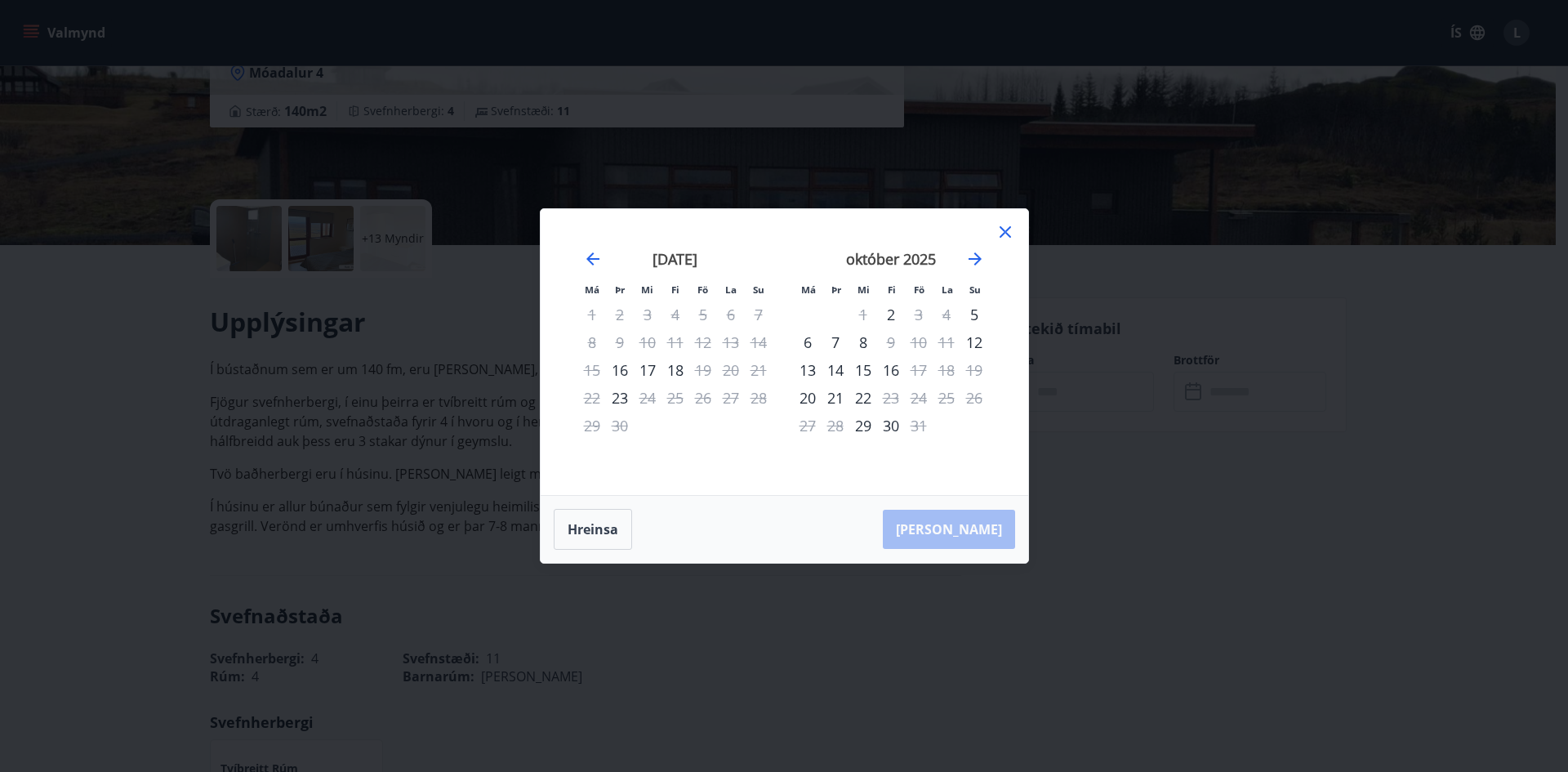
click at [1003, 232] on icon at bounding box center [1005, 232] width 11 height 11
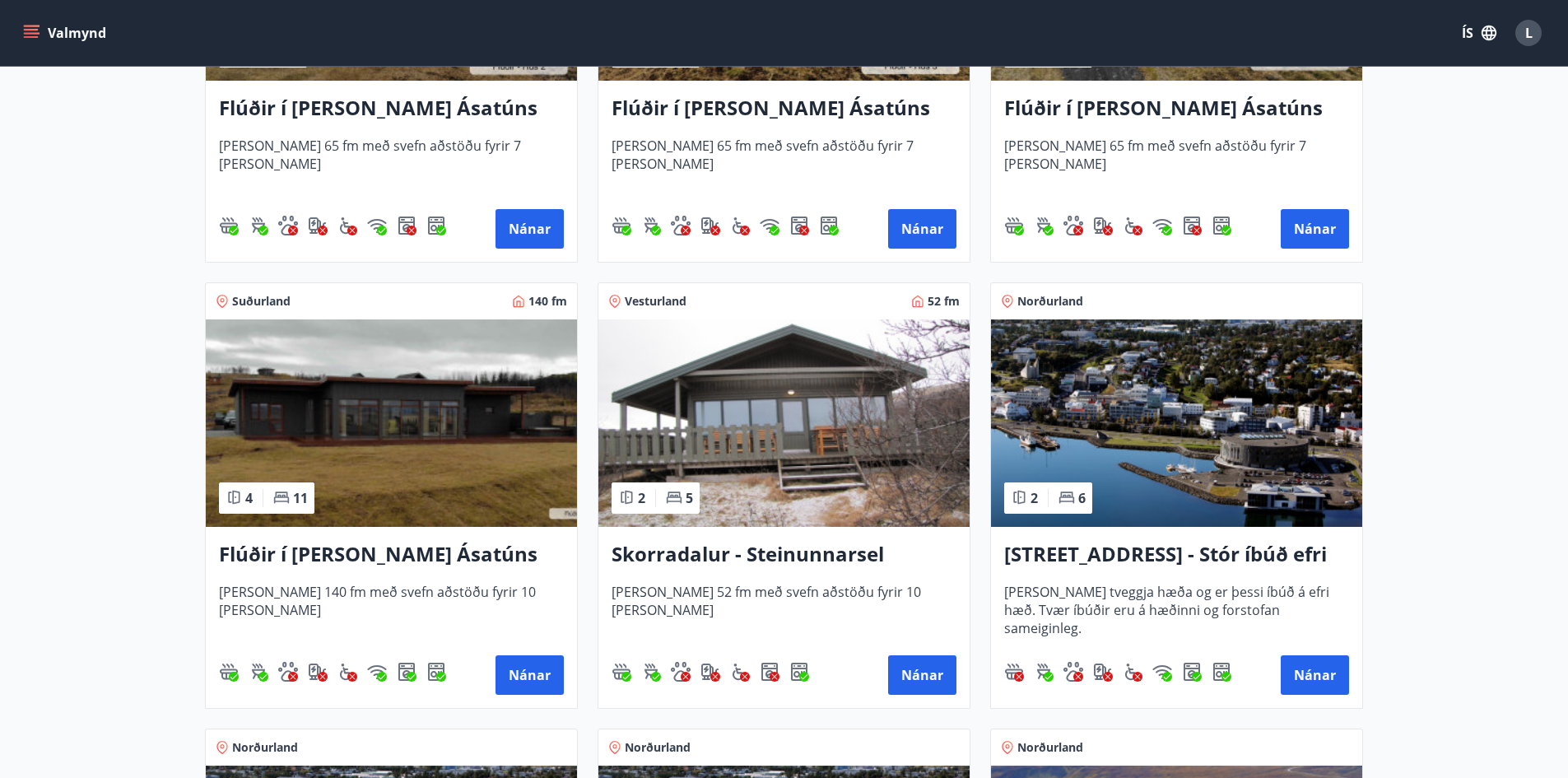
click at [925, 466] on img at bounding box center [784, 423] width 371 height 208
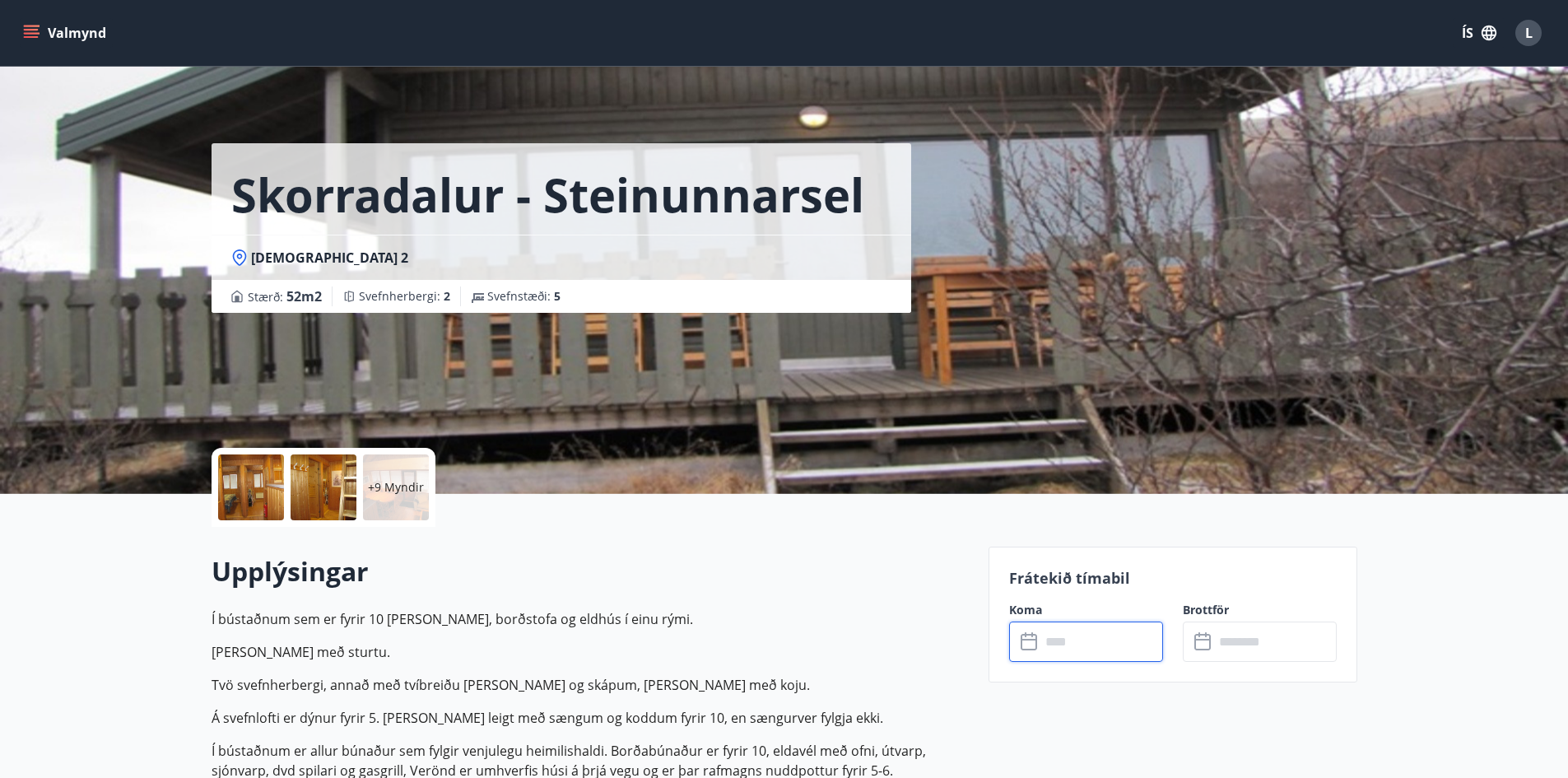
click at [1067, 645] on input "text" at bounding box center [1101, 642] width 123 height 41
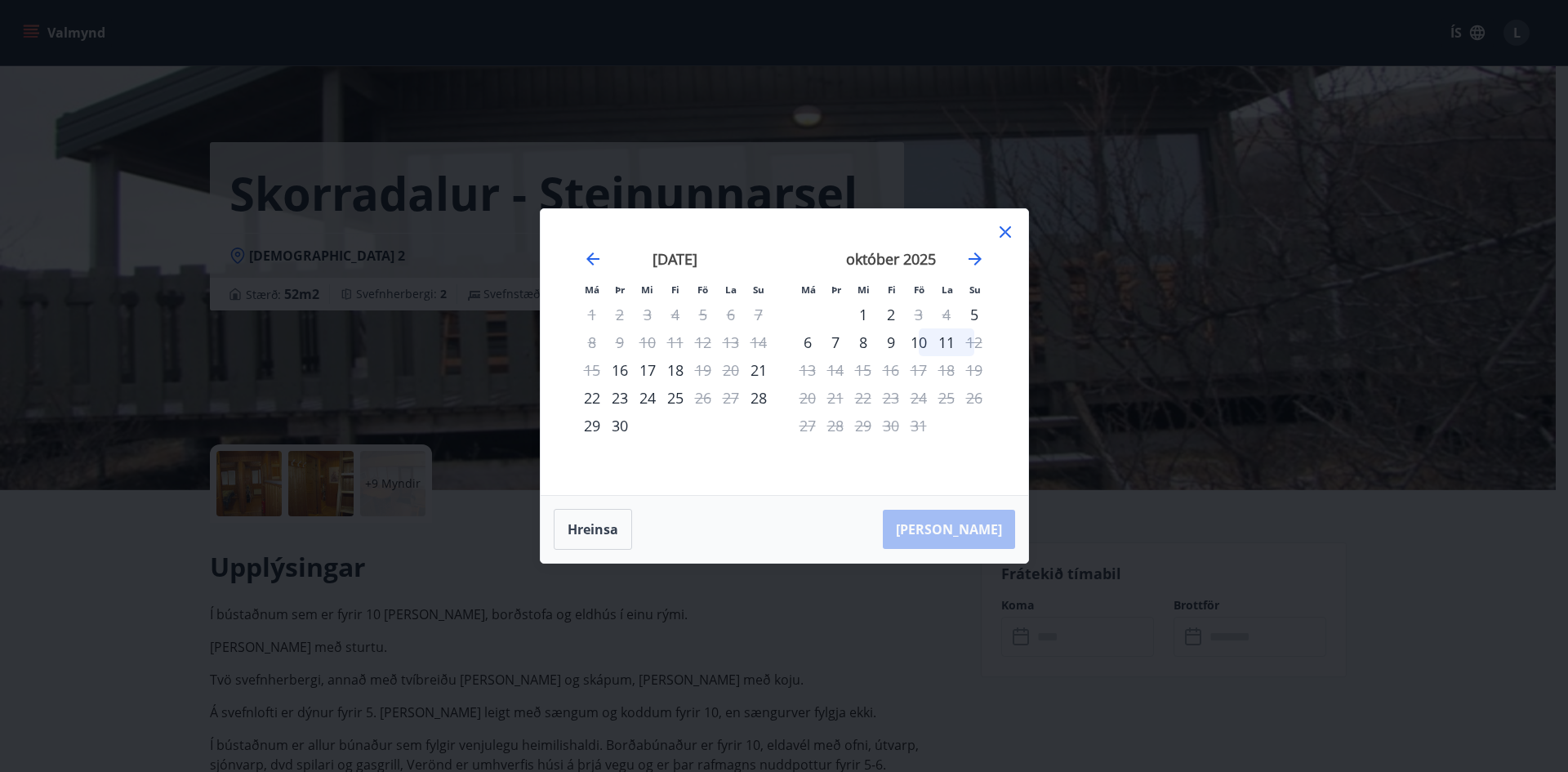
click at [1001, 234] on icon at bounding box center [1005, 232] width 19 height 19
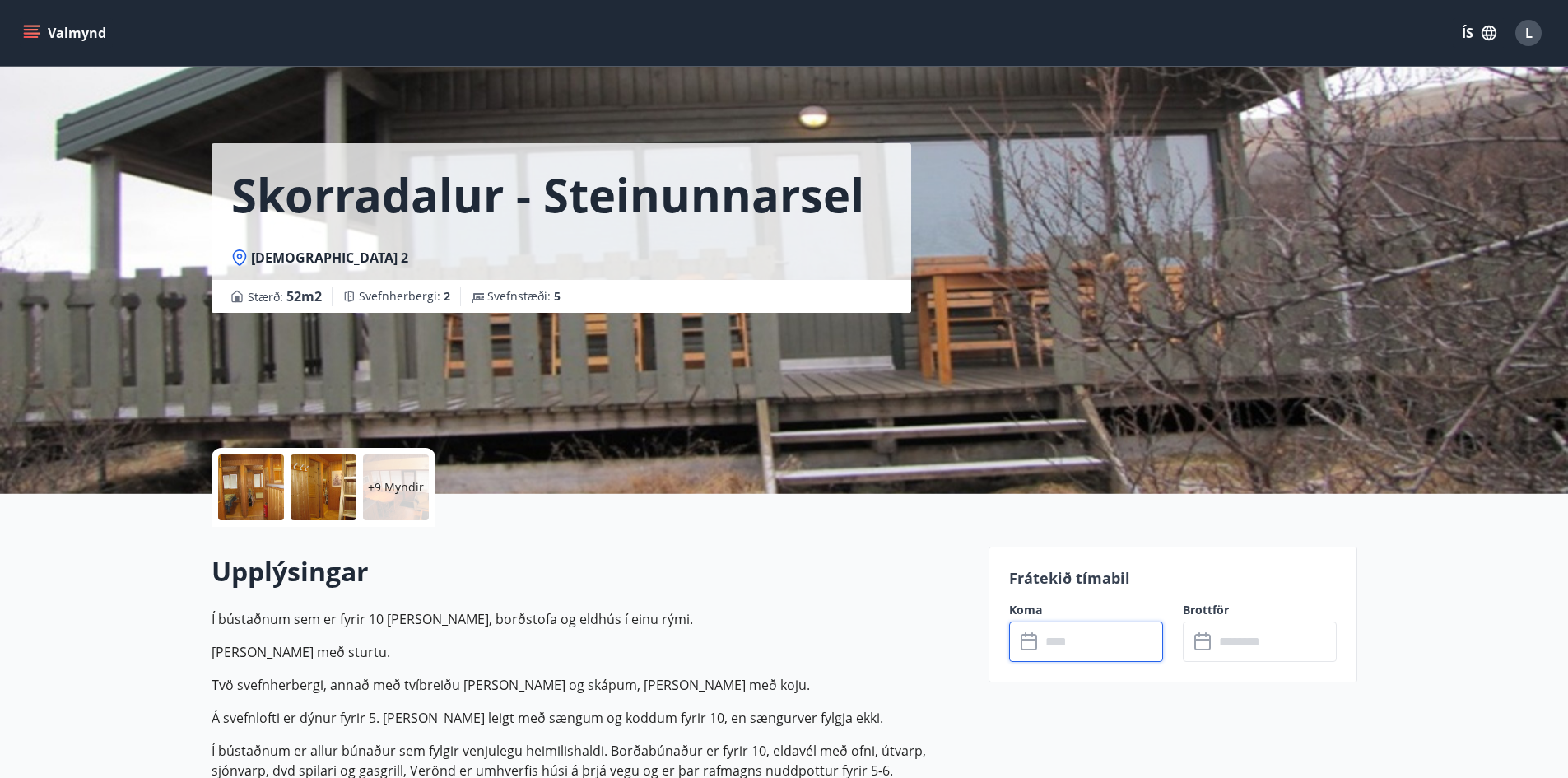
click at [230, 509] on div at bounding box center [251, 487] width 65 height 65
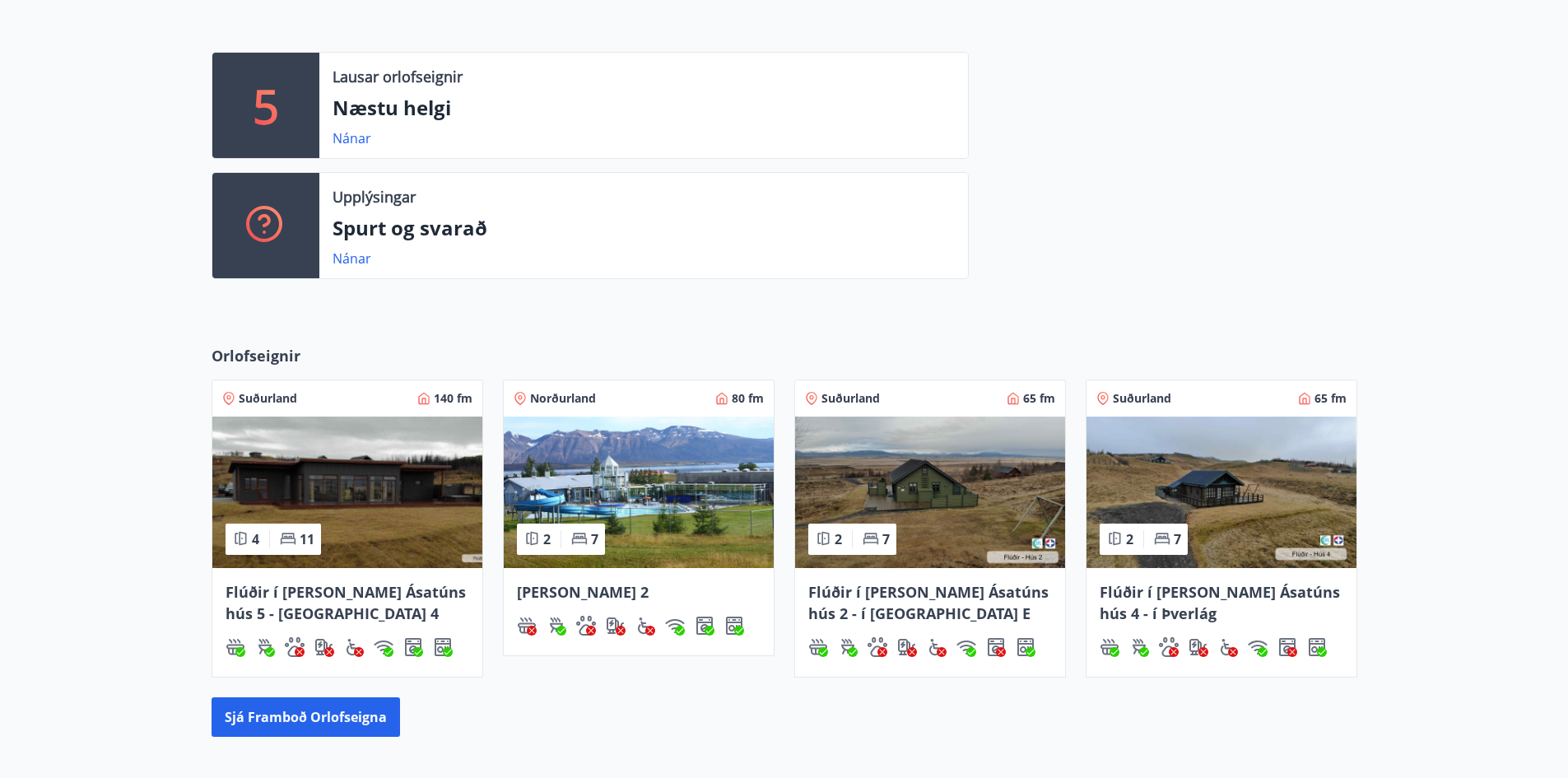
scroll to position [494, 0]
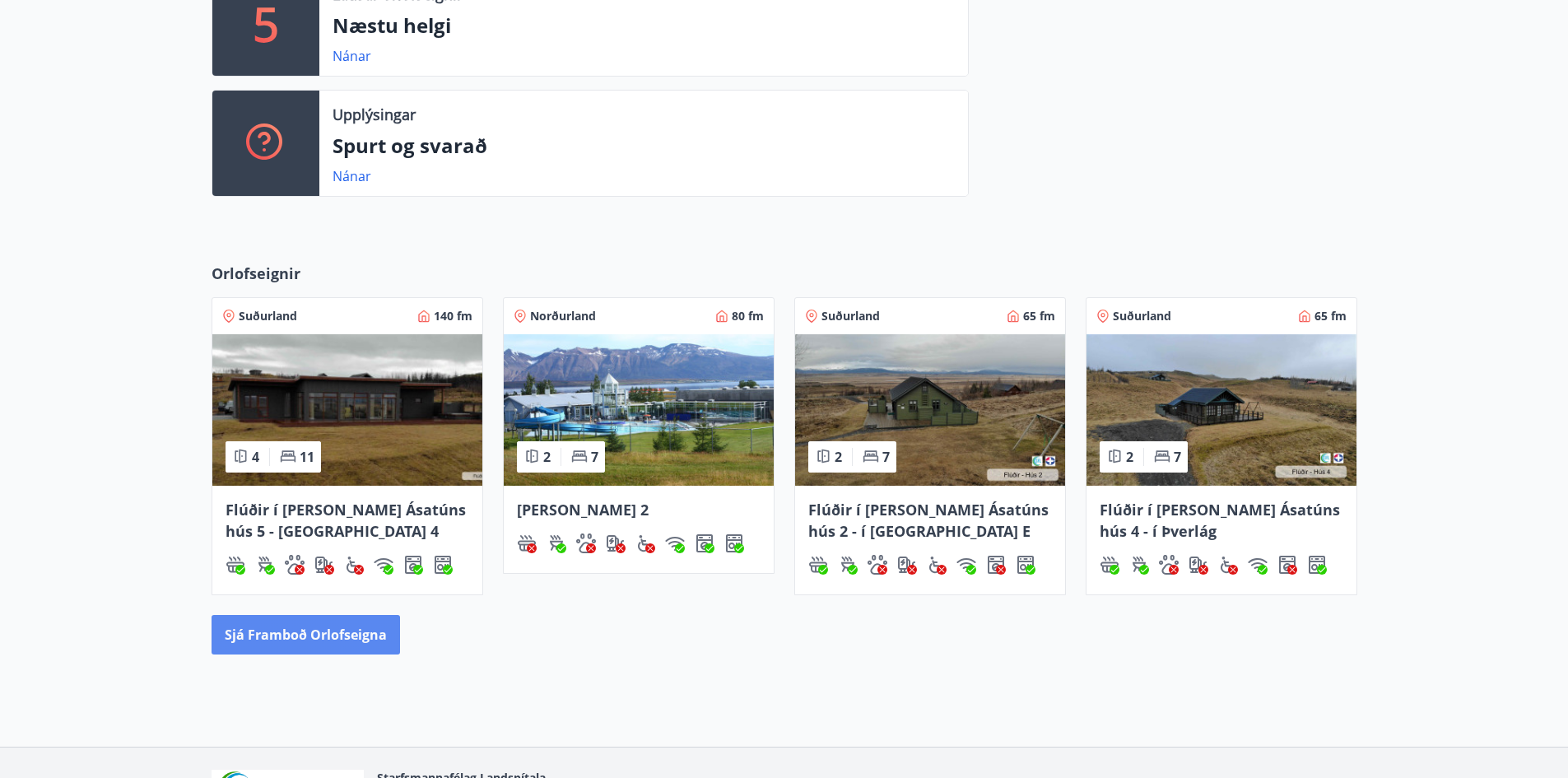
click at [372, 634] on button "Sjá framboð orlofseigna" at bounding box center [305, 634] width 188 height 40
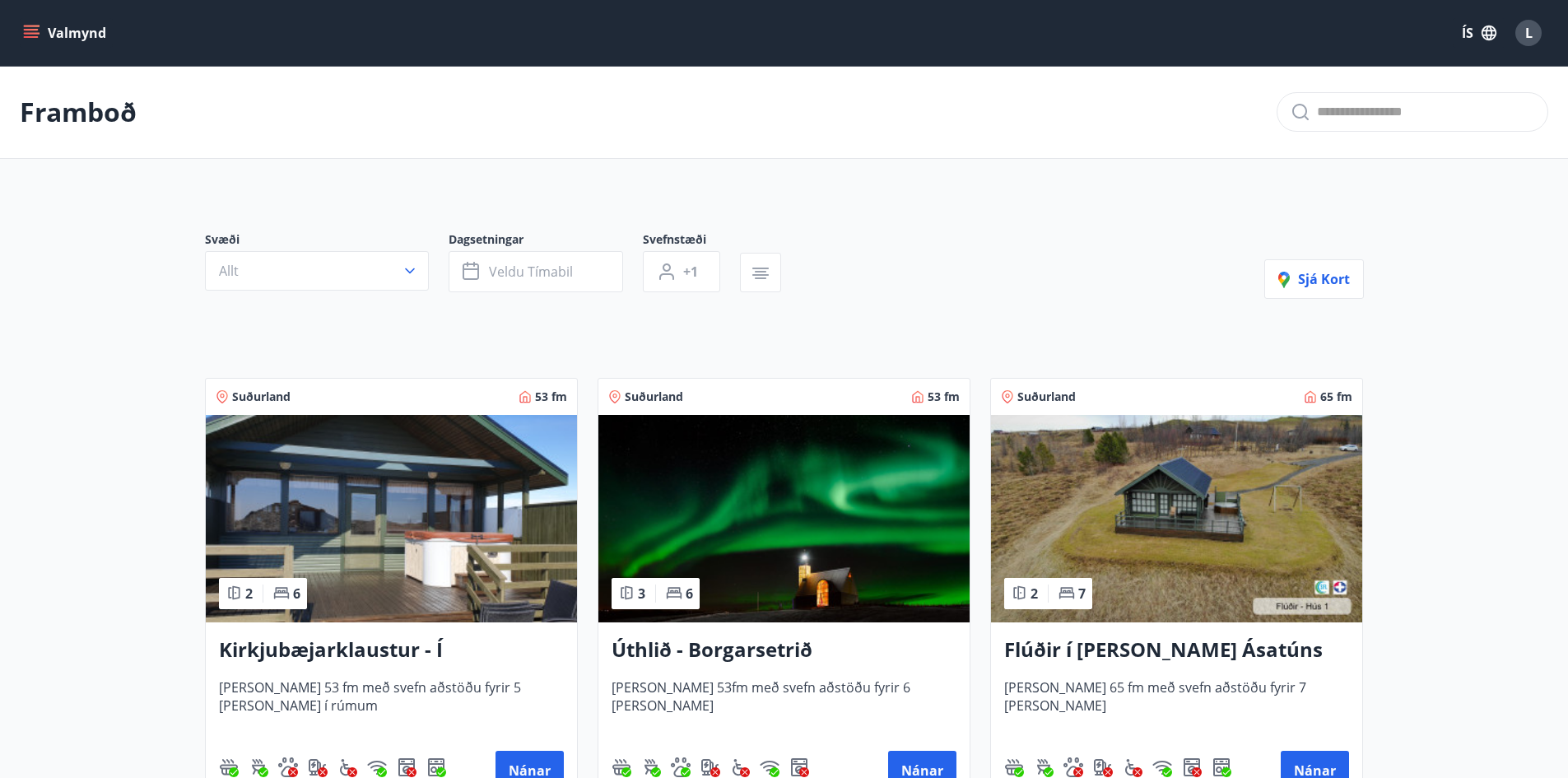
click at [751, 524] on img at bounding box center [784, 518] width 371 height 208
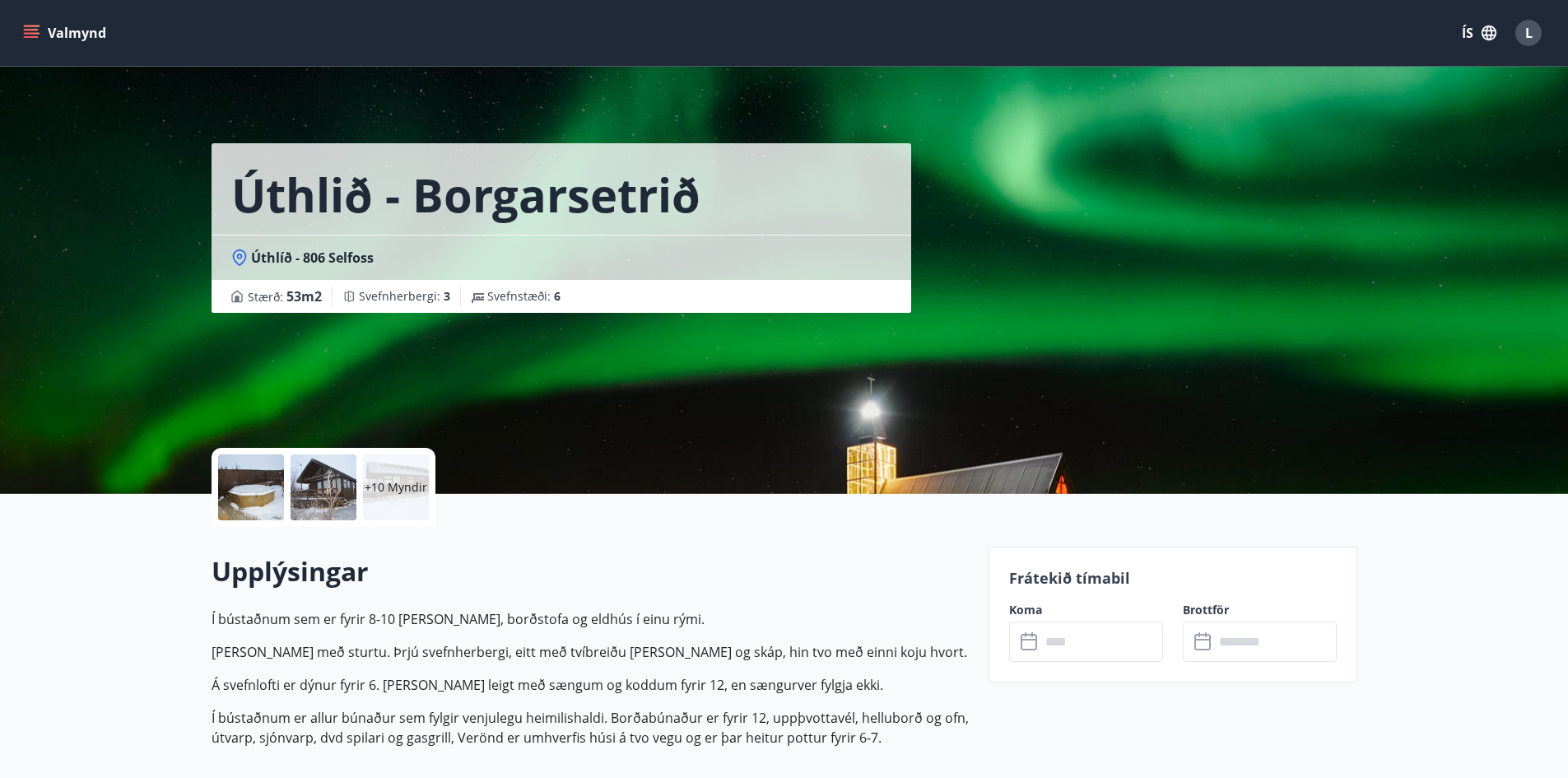
click at [330, 496] on div at bounding box center [323, 487] width 65 height 65
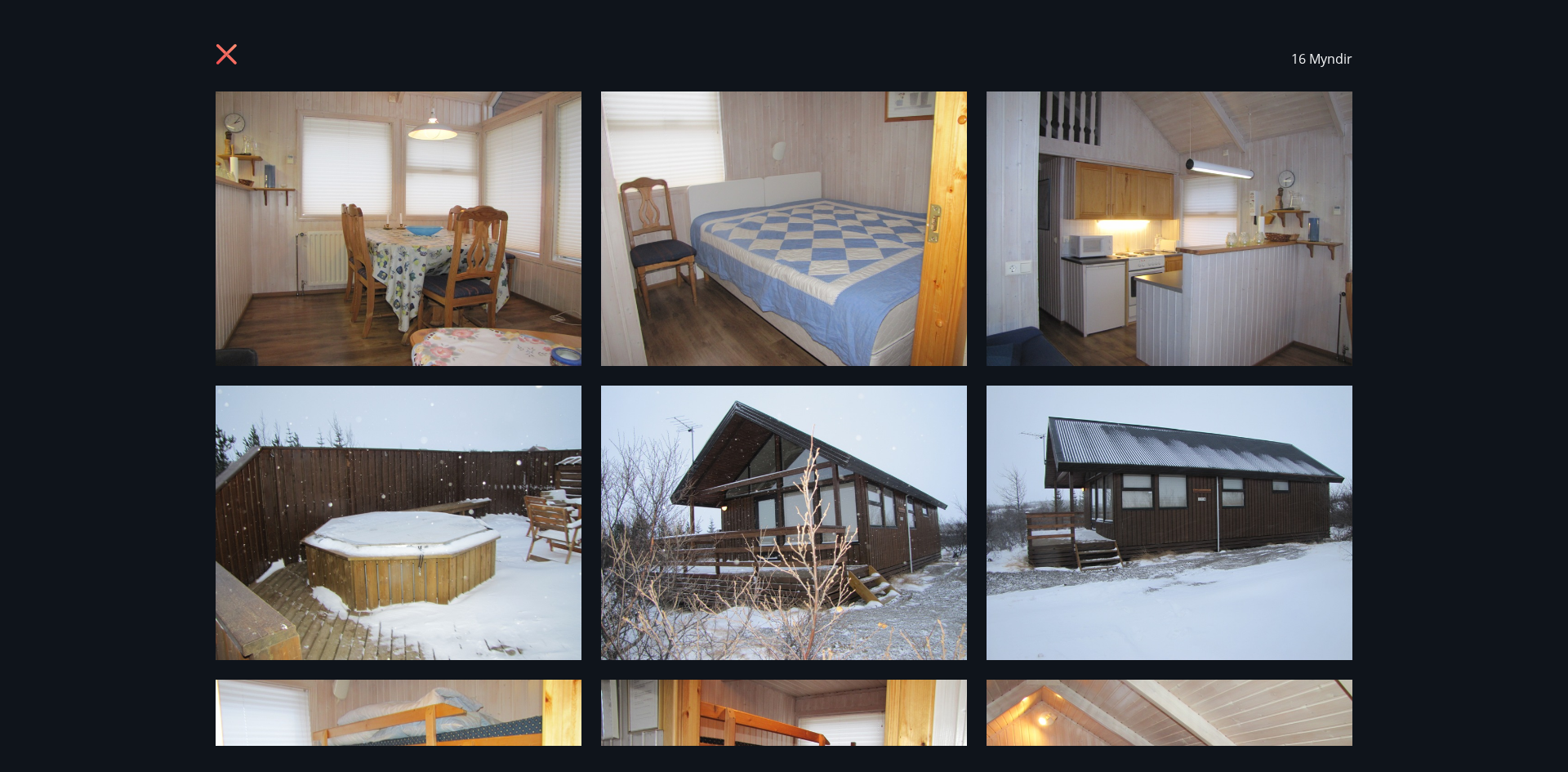
click at [222, 54] on icon at bounding box center [229, 56] width 26 height 26
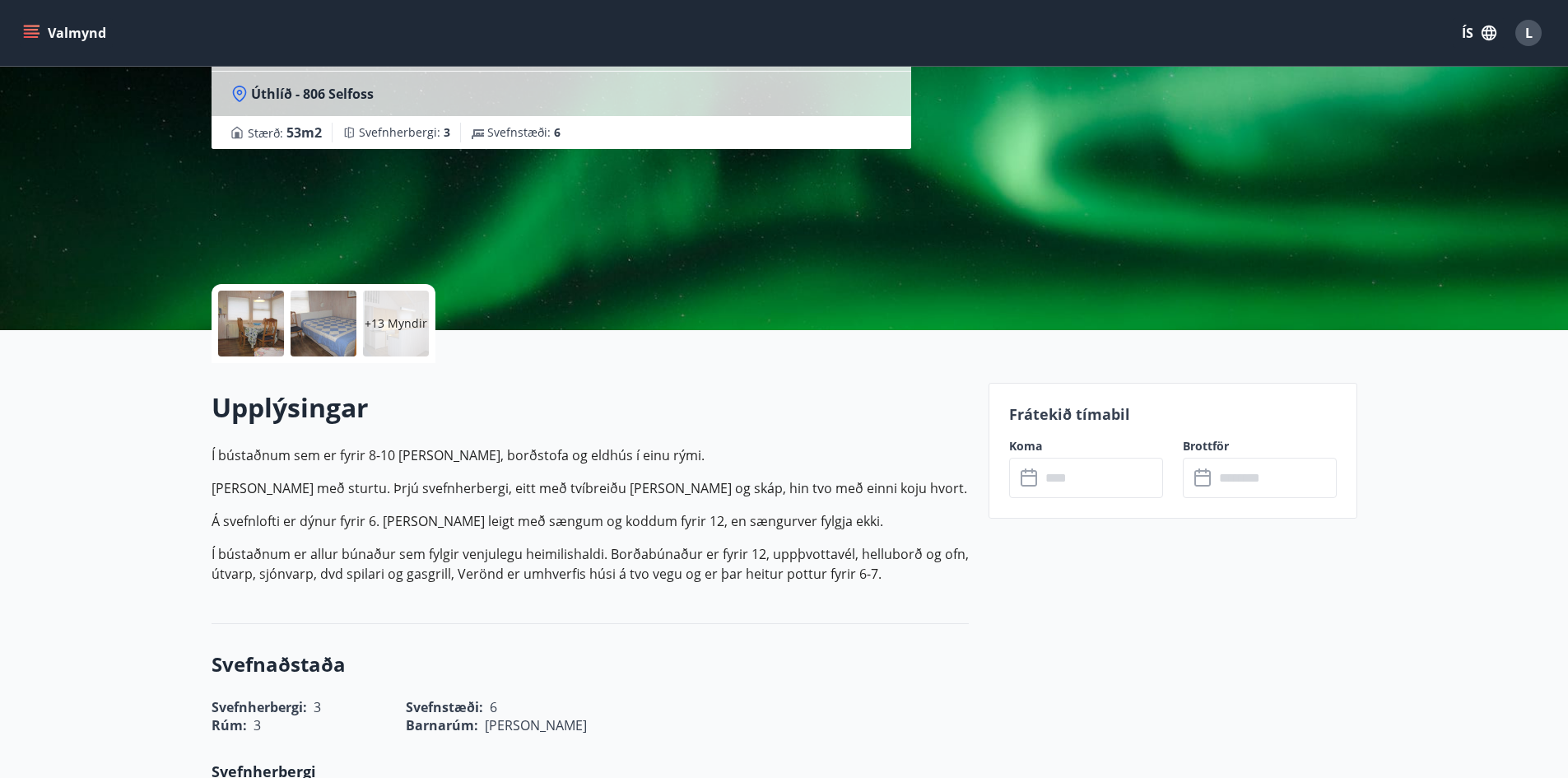
scroll to position [164, 0]
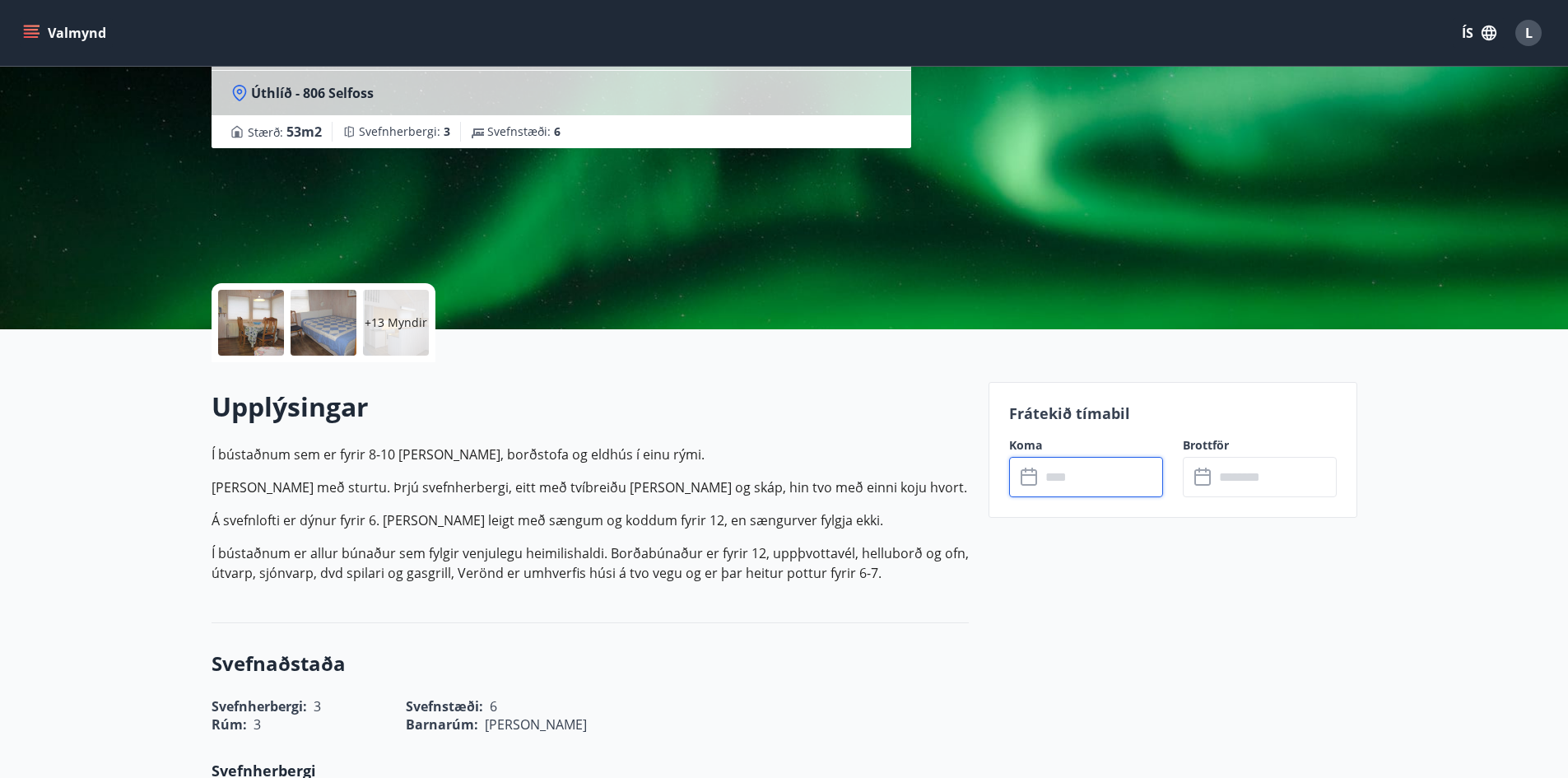
click at [1086, 475] on input "text" at bounding box center [1101, 477] width 123 height 41
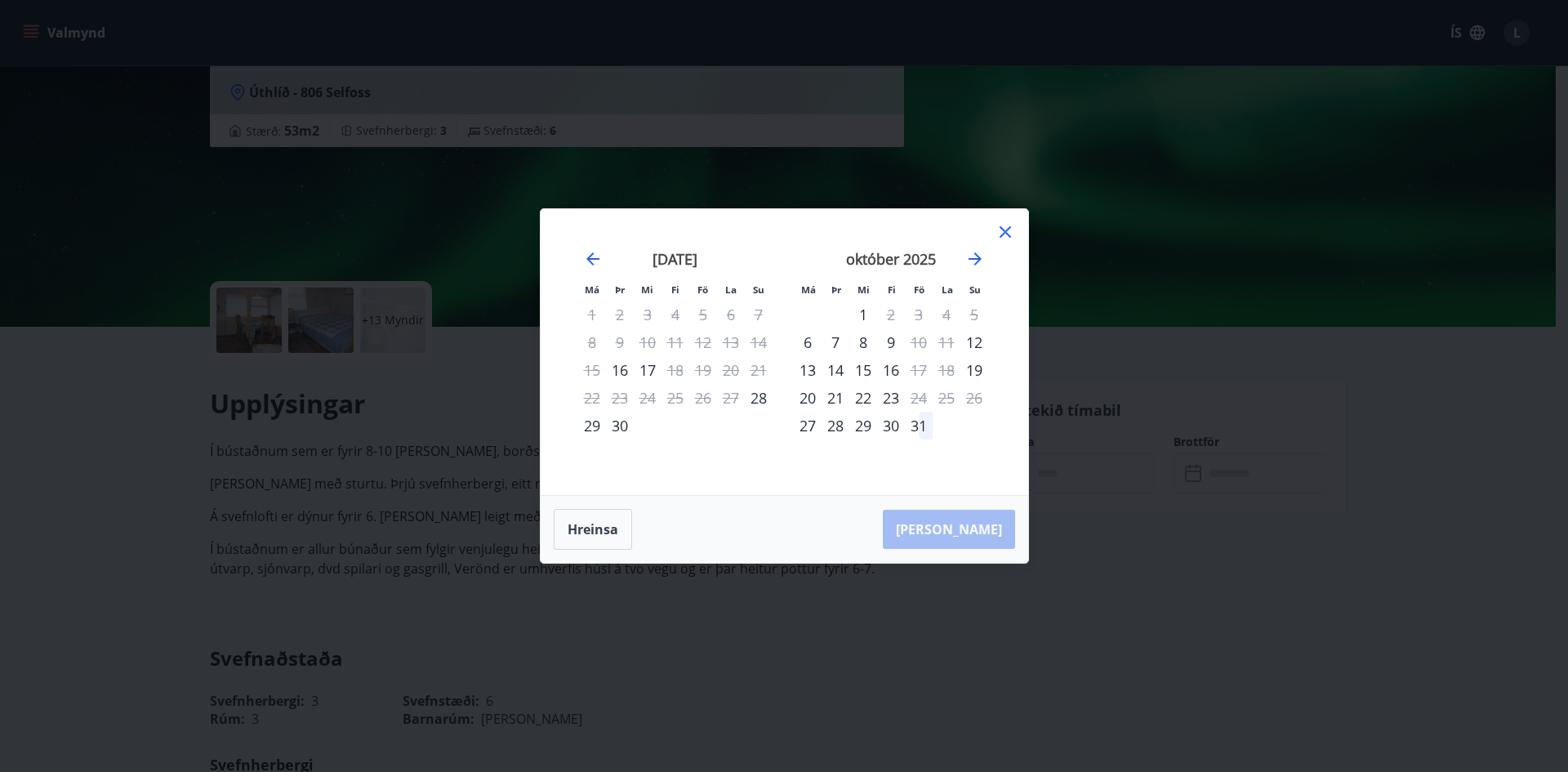
click at [1007, 236] on icon at bounding box center [1005, 232] width 19 height 19
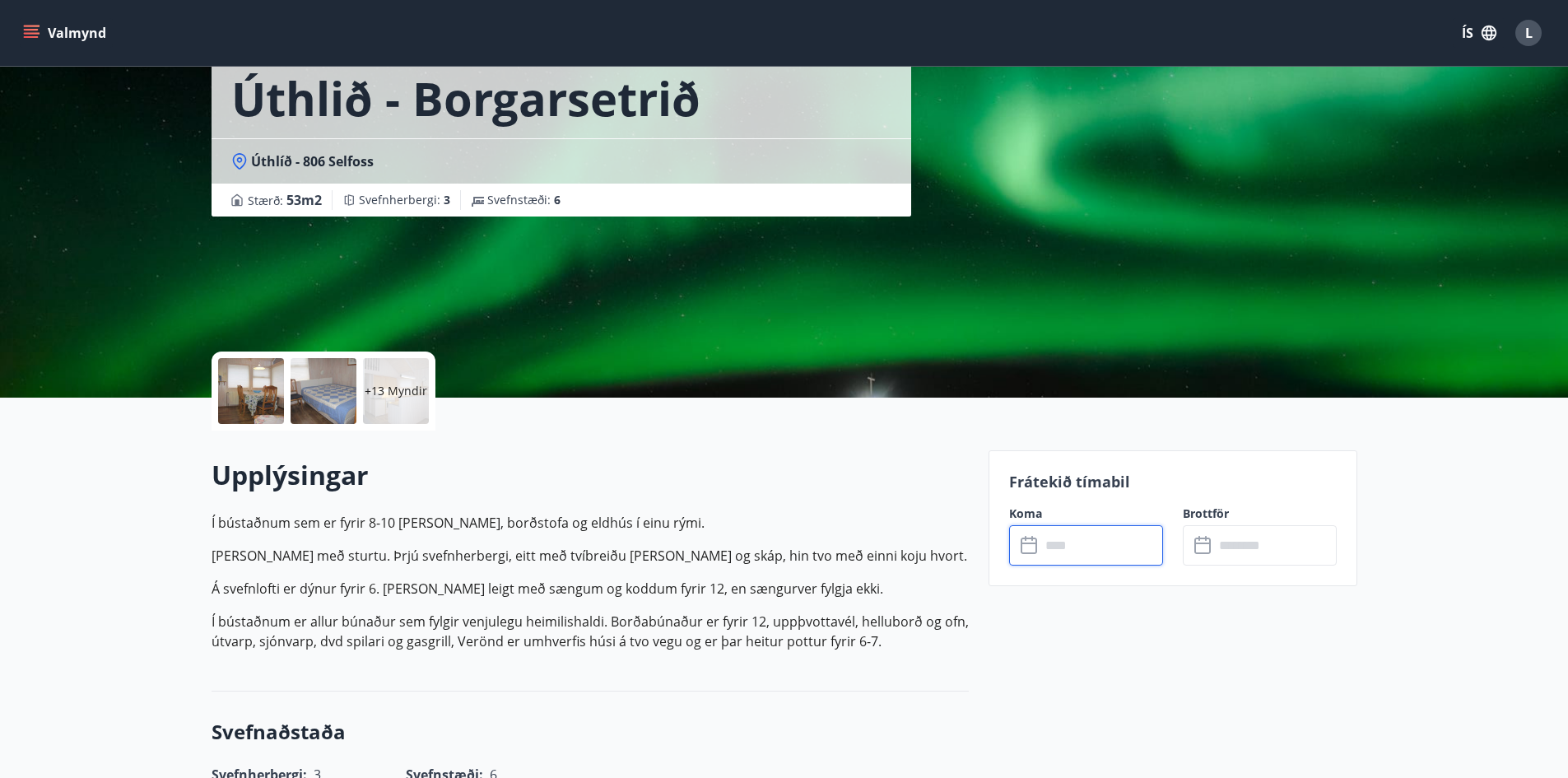
scroll to position [0, 0]
